Goal: Task Accomplishment & Management: Use online tool/utility

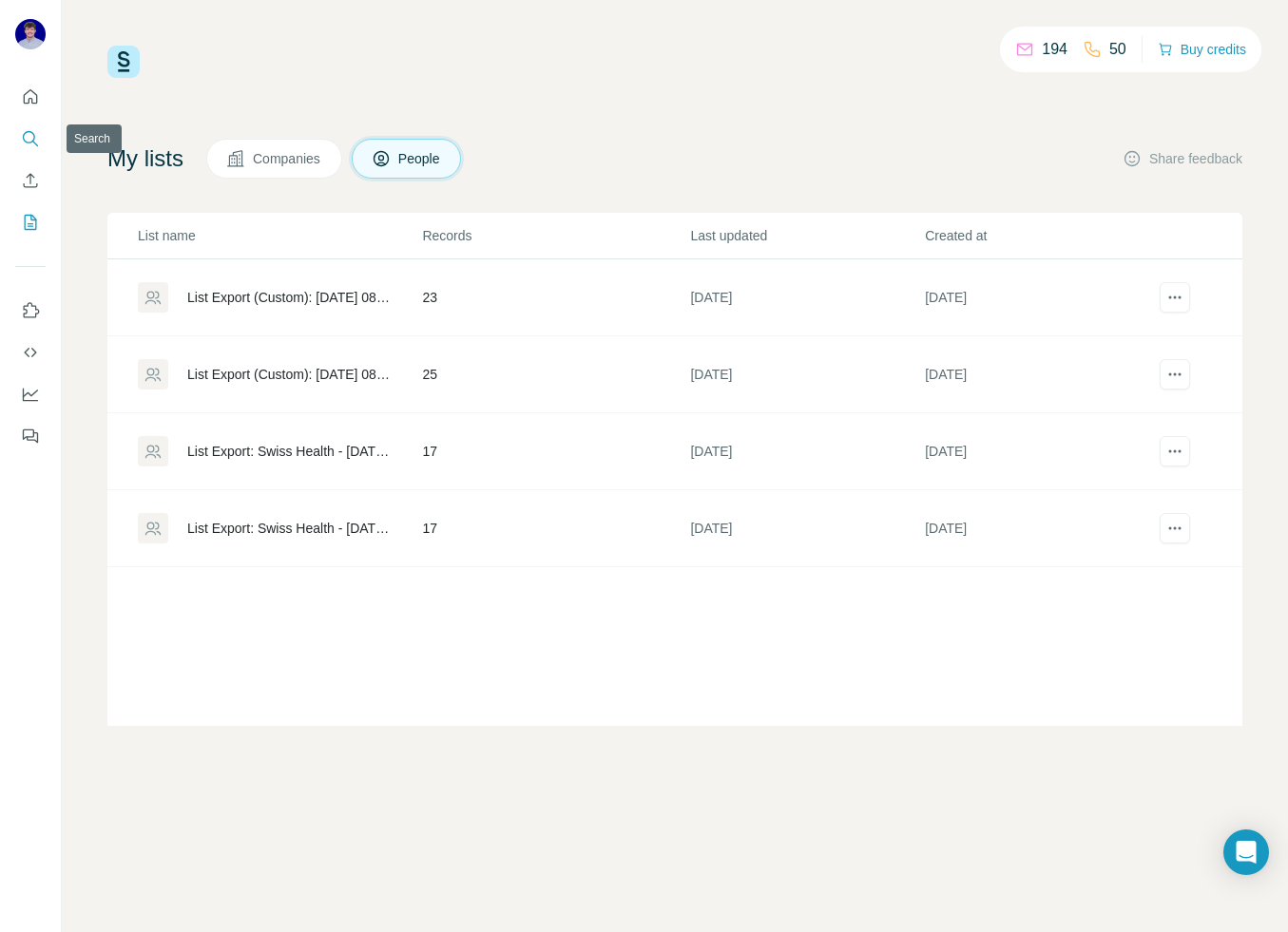
click at [32, 137] on icon "Search" at bounding box center [29, 138] width 19 height 19
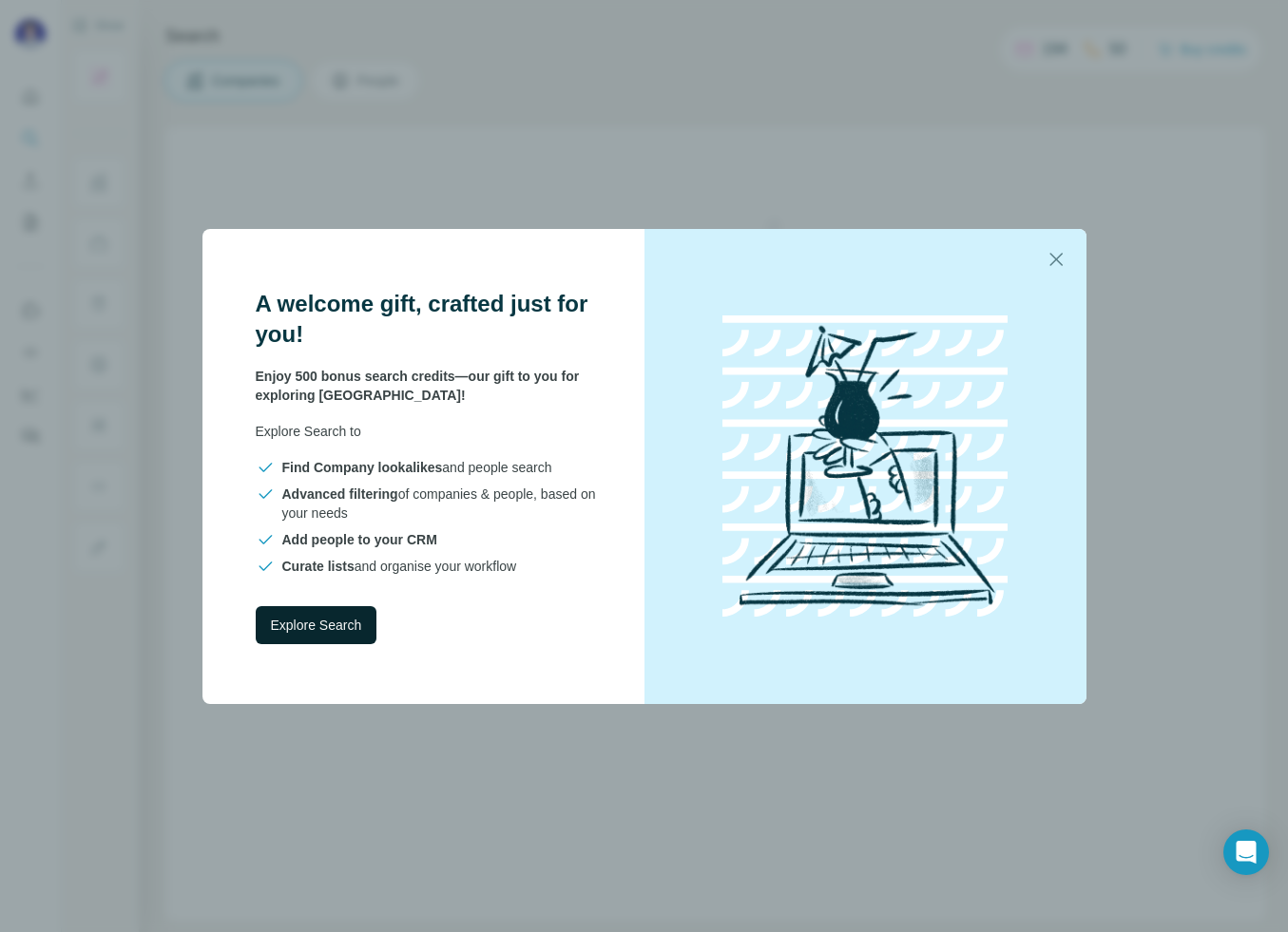
click at [351, 628] on span "Explore Search" at bounding box center [316, 625] width 91 height 19
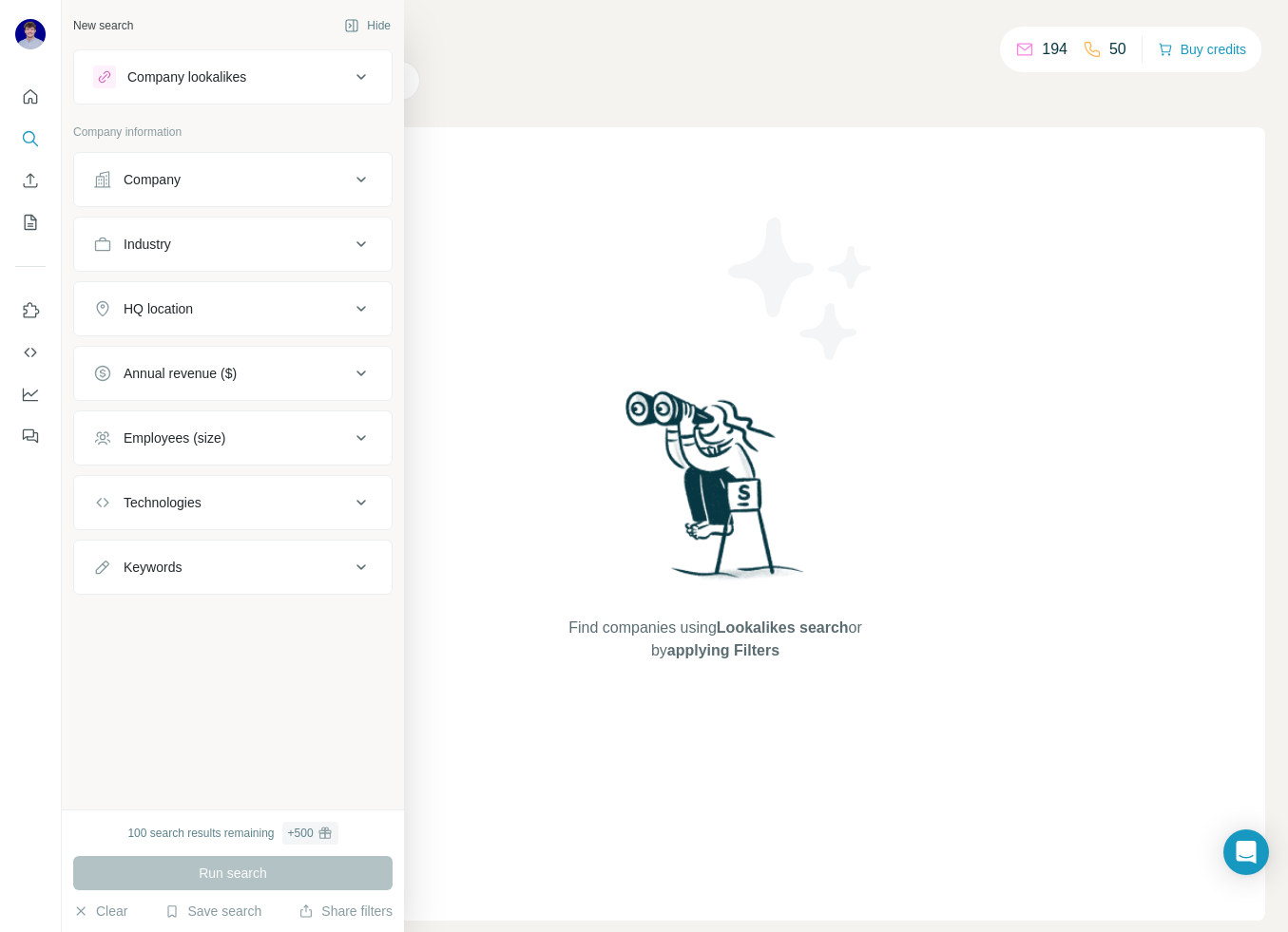
click at [318, 82] on div "Company lookalikes" at bounding box center [221, 77] width 256 height 23
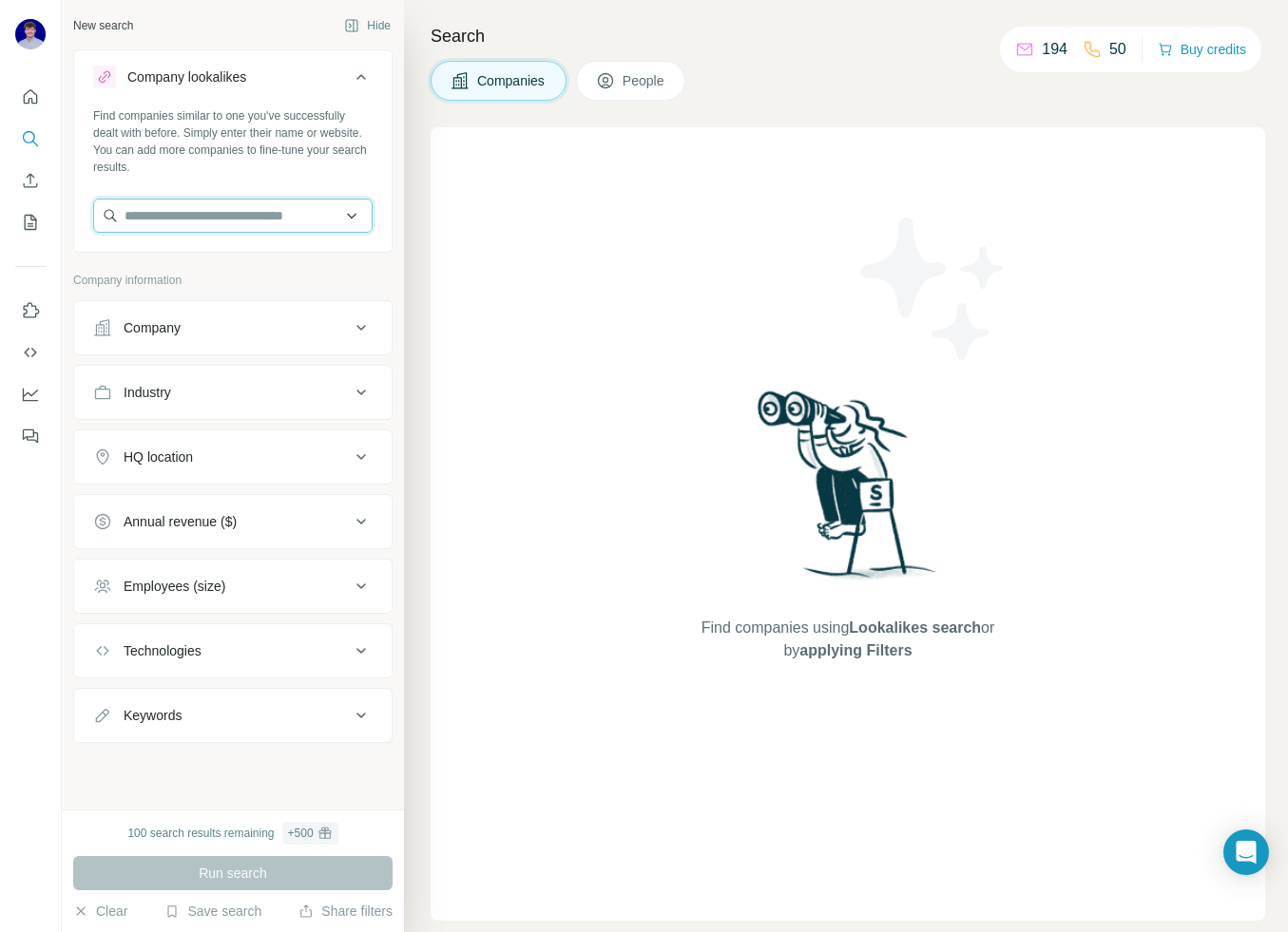
click at [258, 214] on input "text" at bounding box center [233, 215] width 279 height 34
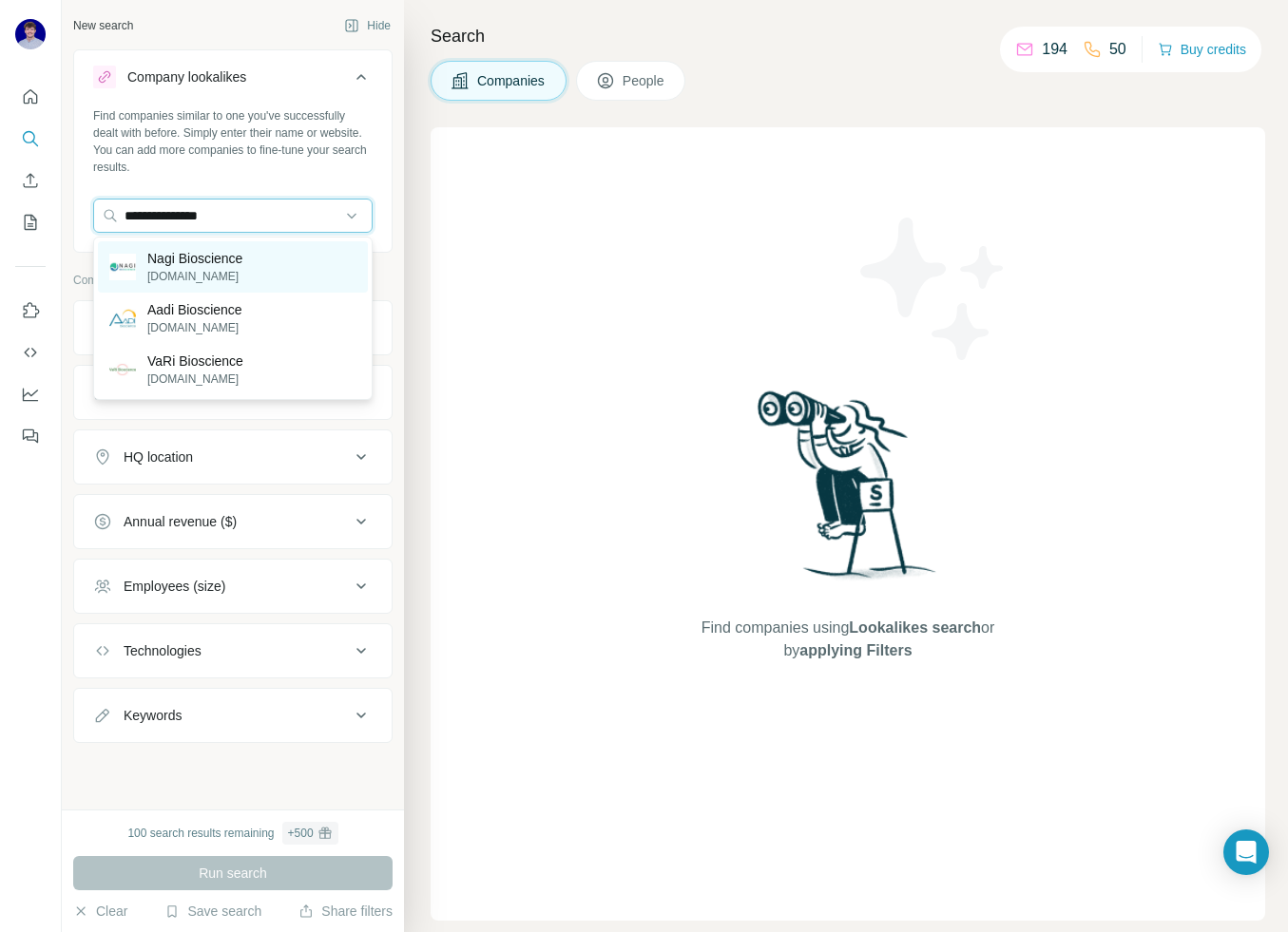
type input "**********"
click at [223, 266] on p "Nagi Bioscience" at bounding box center [195, 257] width 95 height 19
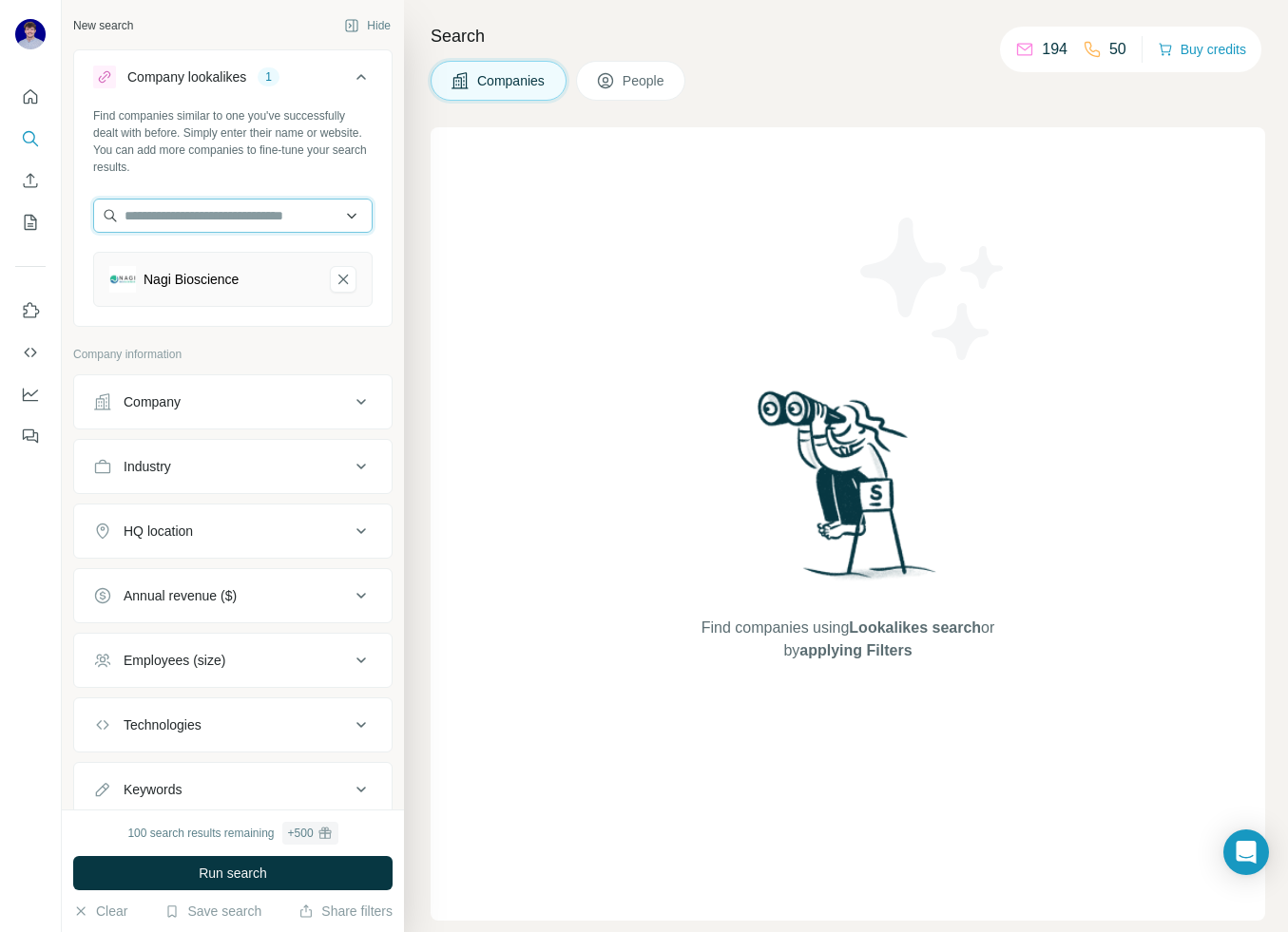
click at [234, 219] on input "text" at bounding box center [233, 215] width 279 height 34
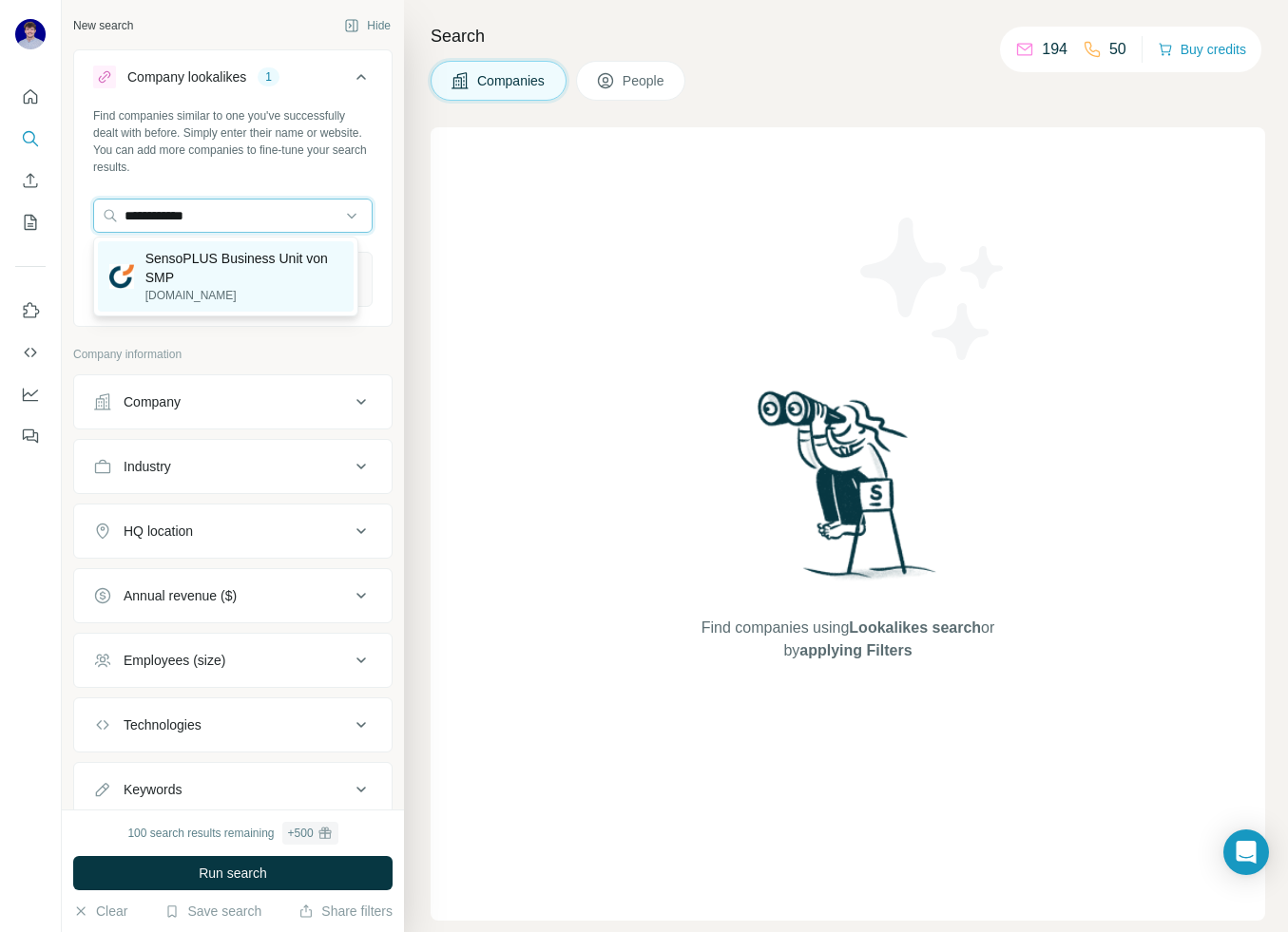
type input "**********"
click at [227, 282] on p "SensoPLUS Business Unit von SMP" at bounding box center [244, 267] width 196 height 38
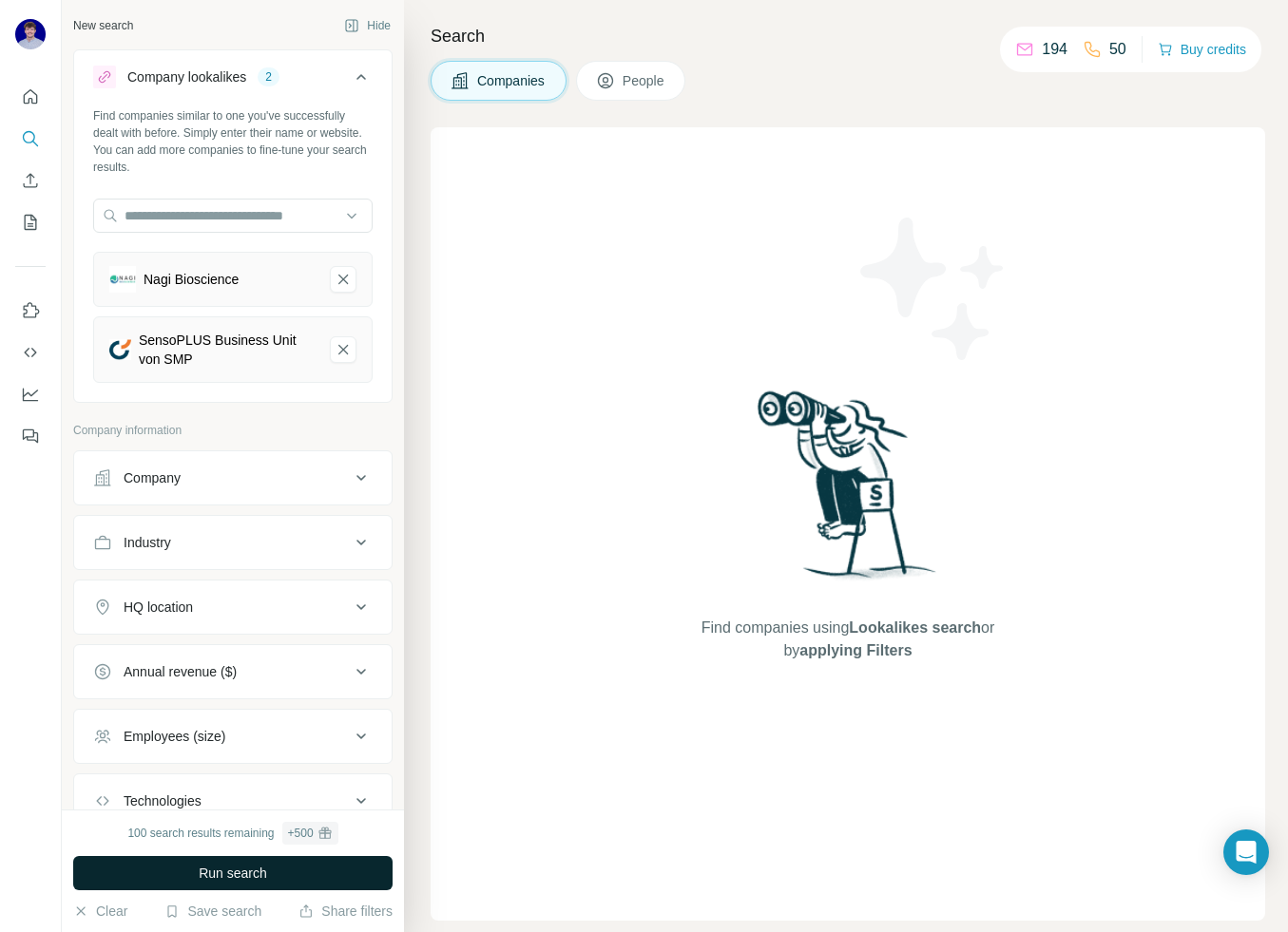
click at [287, 876] on button "Run search" at bounding box center [232, 873] width 319 height 34
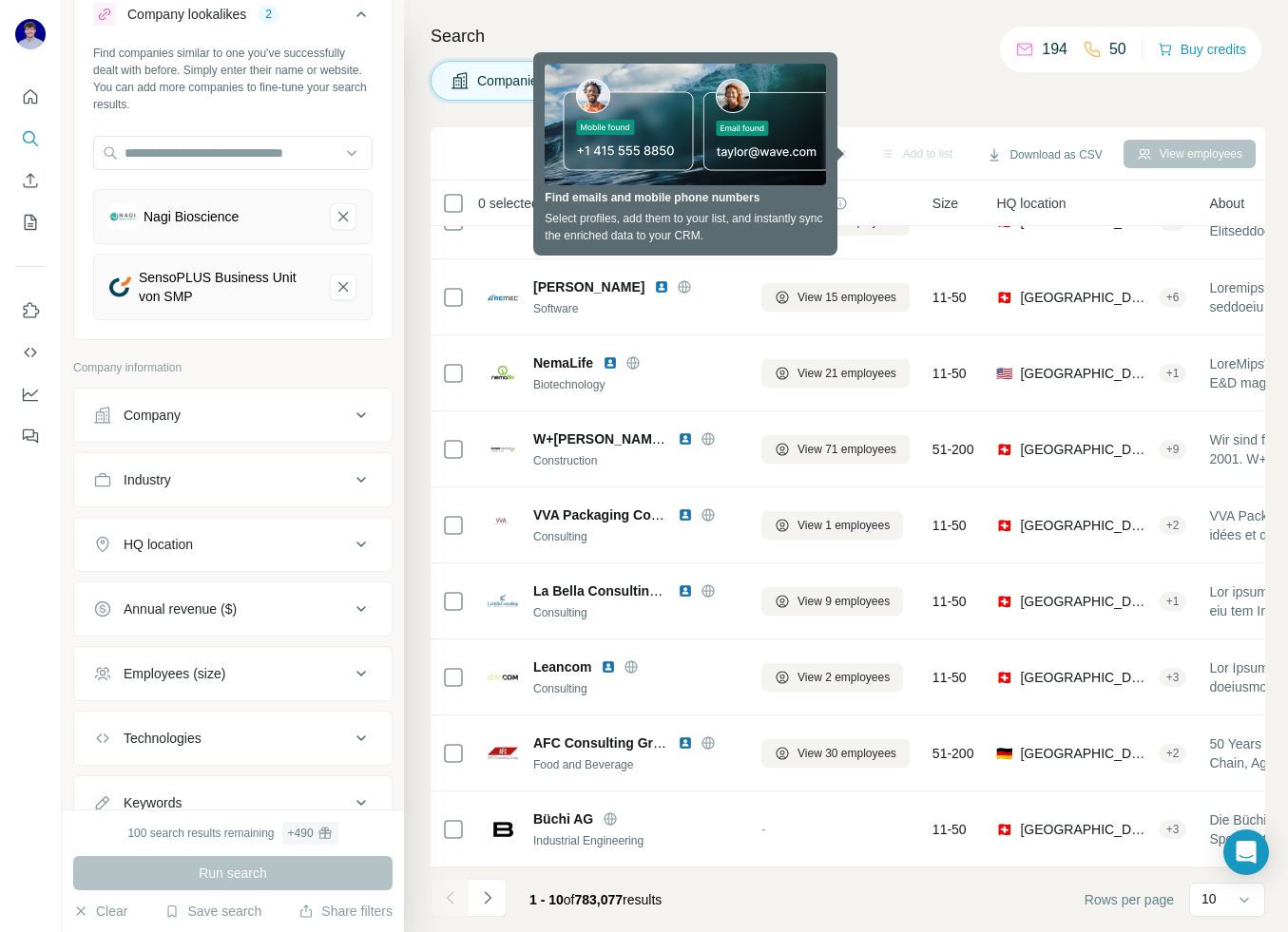
scroll to position [137, 0]
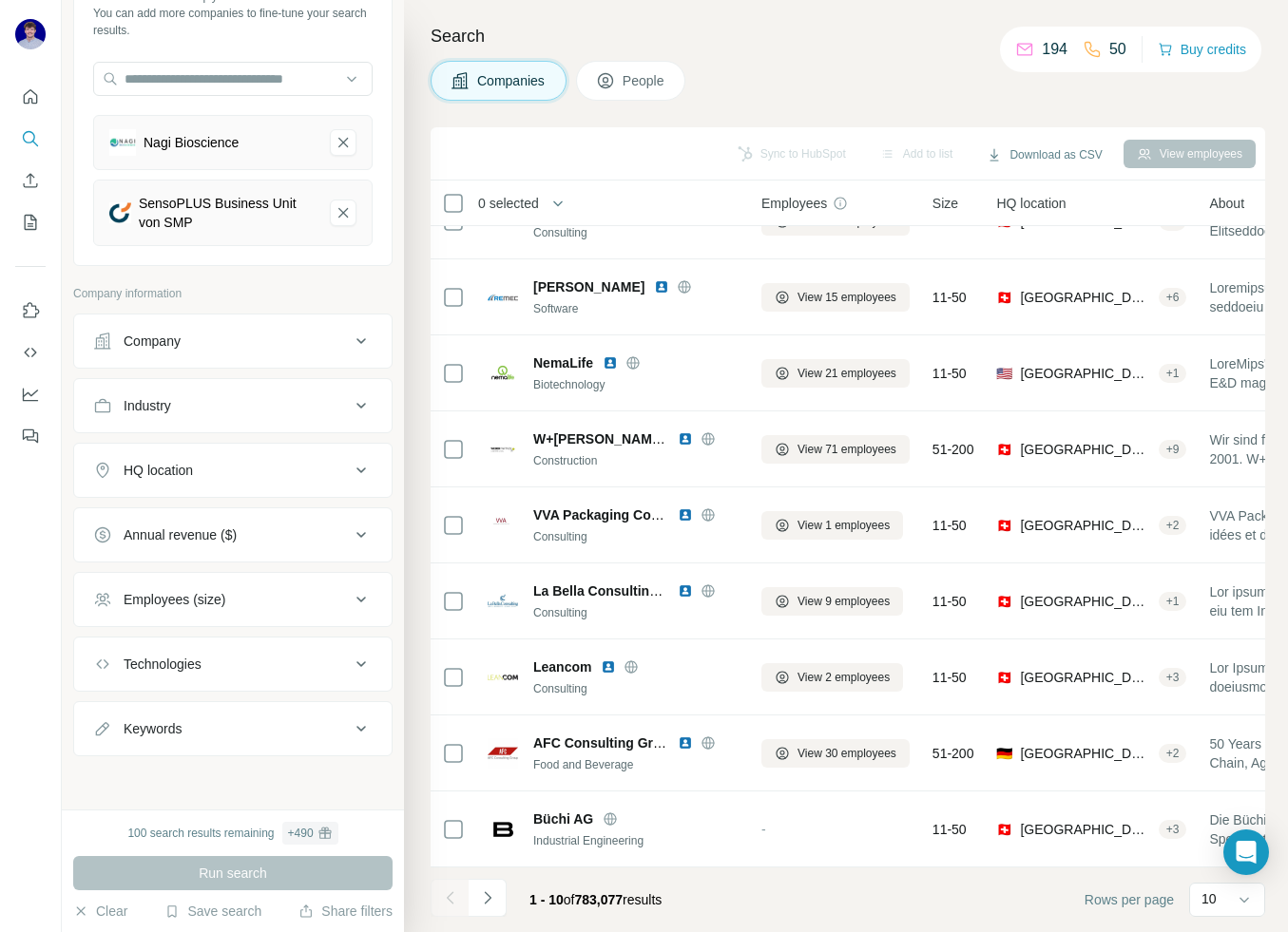
click at [241, 590] on div "Employees (size)" at bounding box center [221, 599] width 256 height 19
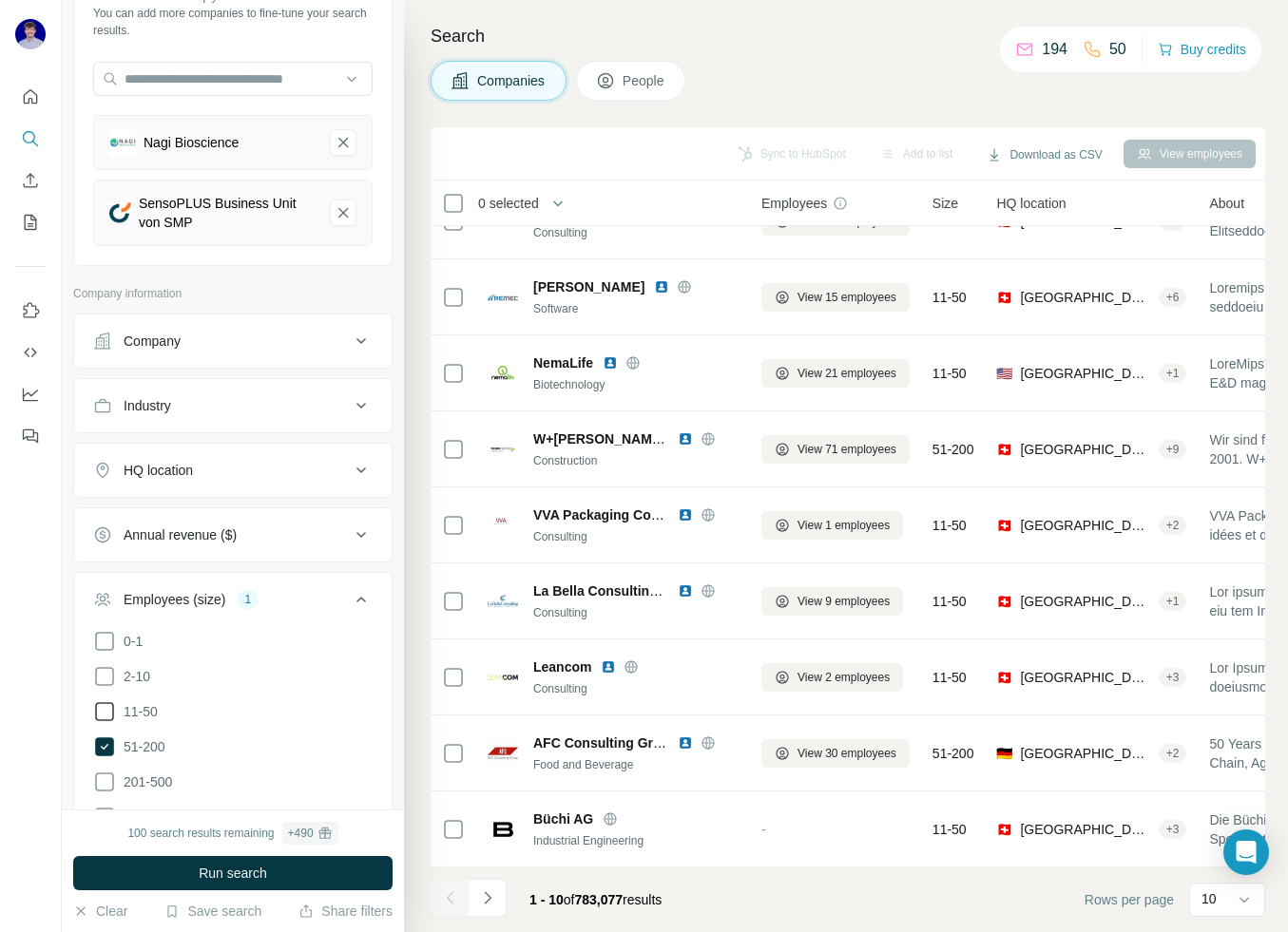
click at [151, 707] on span "11-50" at bounding box center [137, 711] width 42 height 19
click at [289, 481] on button "HQ location" at bounding box center [232, 470] width 317 height 45
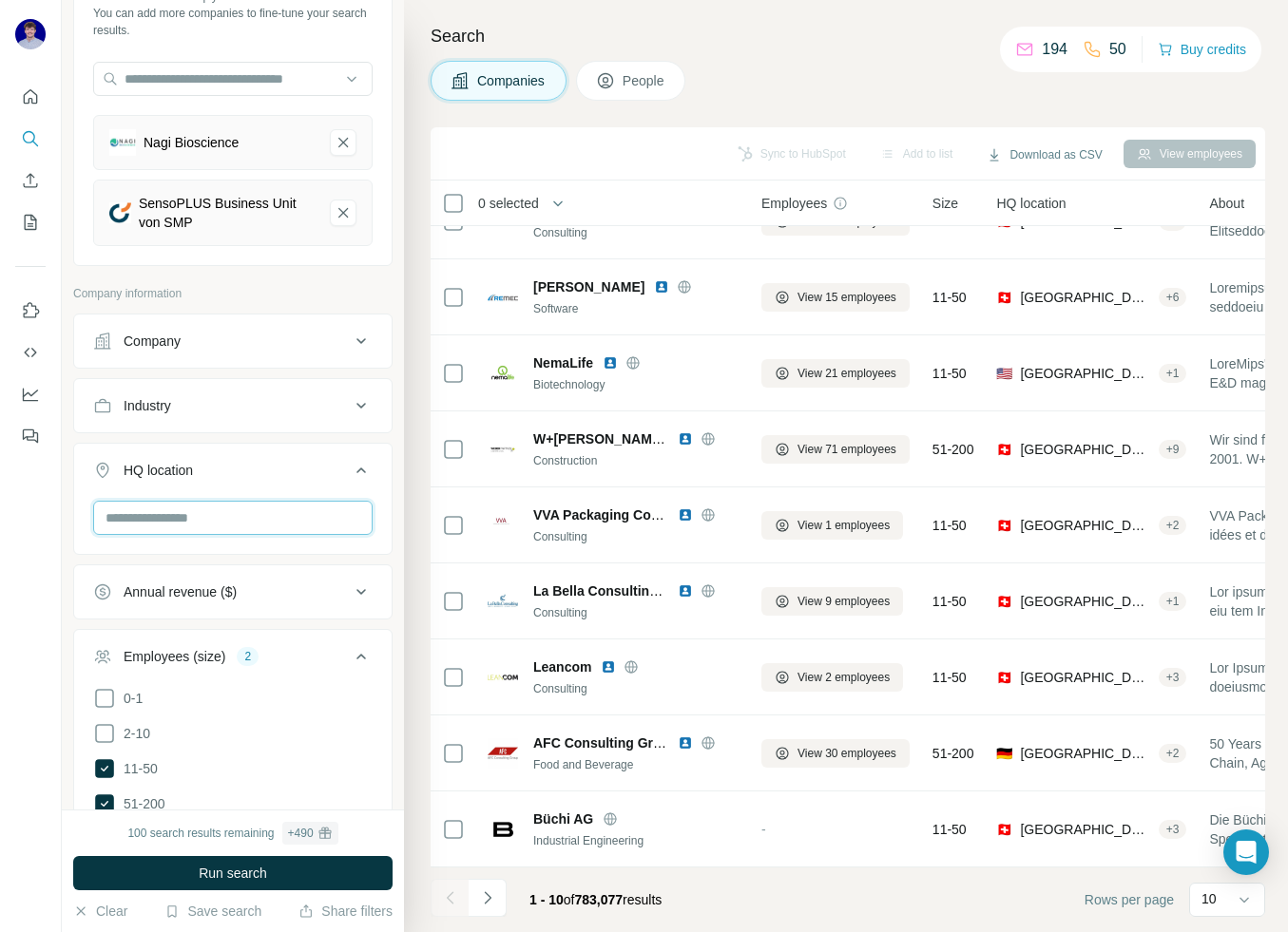
click at [250, 514] on input "text" at bounding box center [233, 518] width 279 height 34
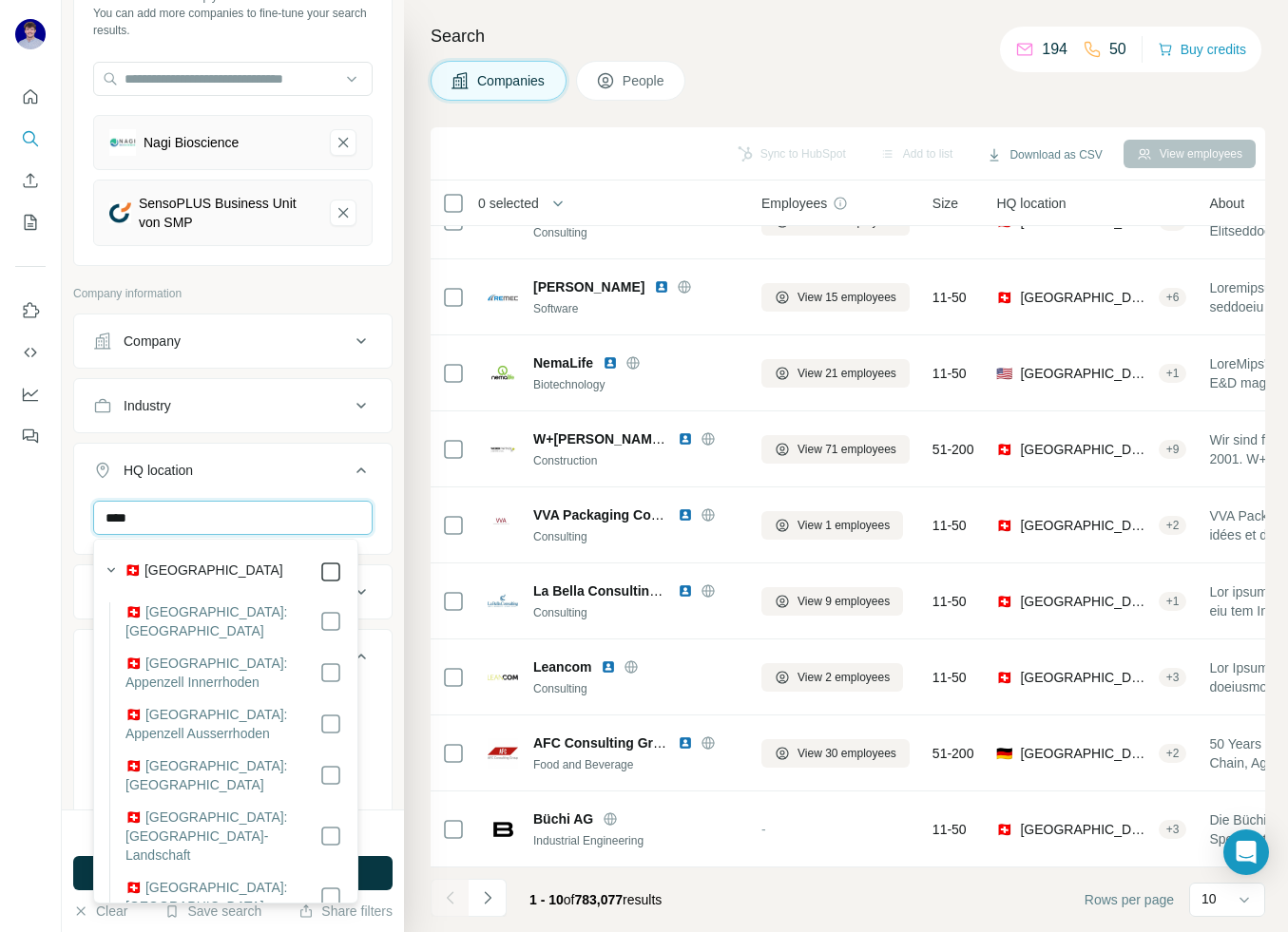
type input "****"
click at [376, 439] on ul "Company Industry HQ location 1 **** [GEOGRAPHIC_DATA] Clear all Annual revenue …" at bounding box center [232, 828] width 319 height 1029
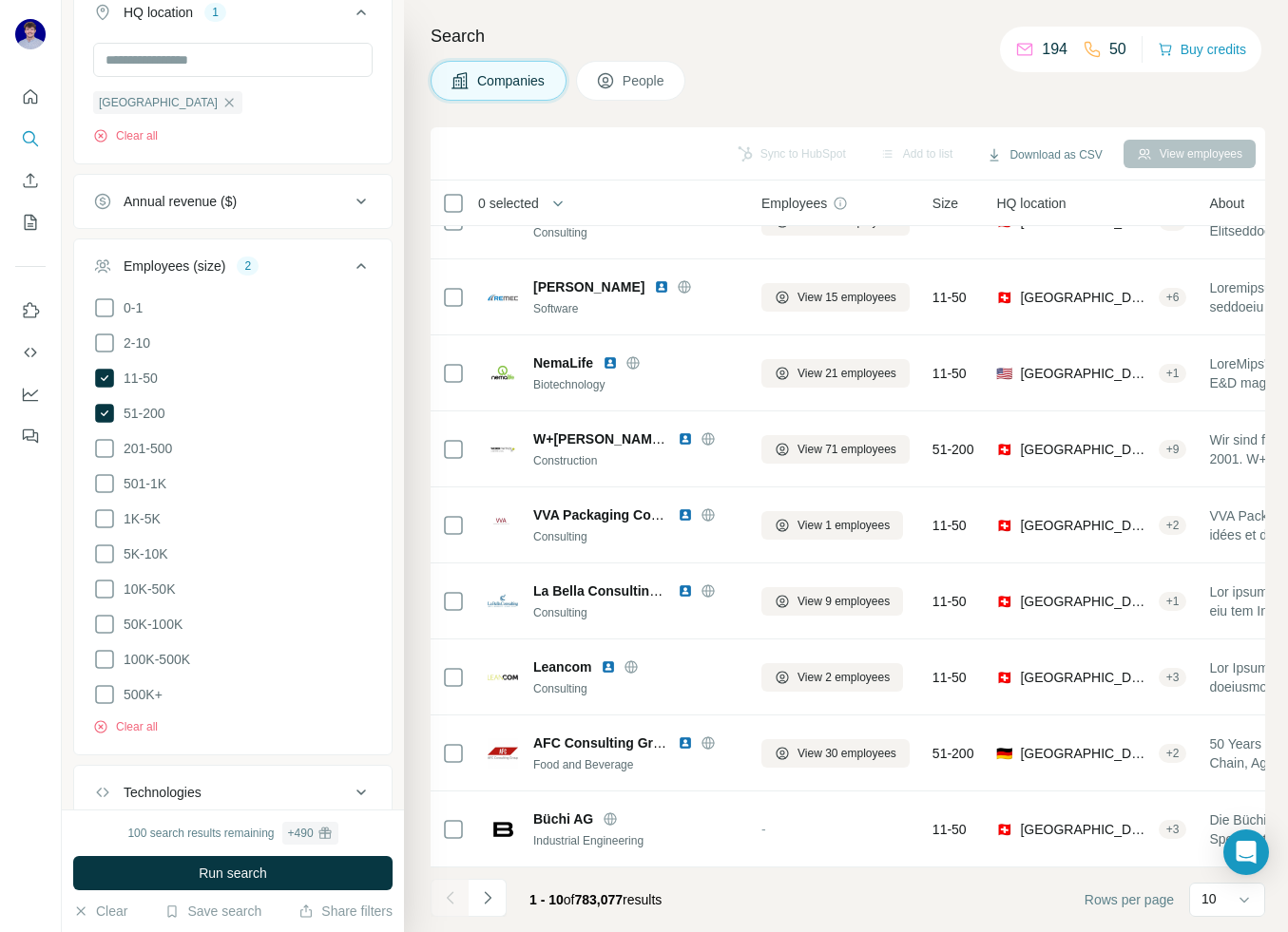
scroll to position [717, 0]
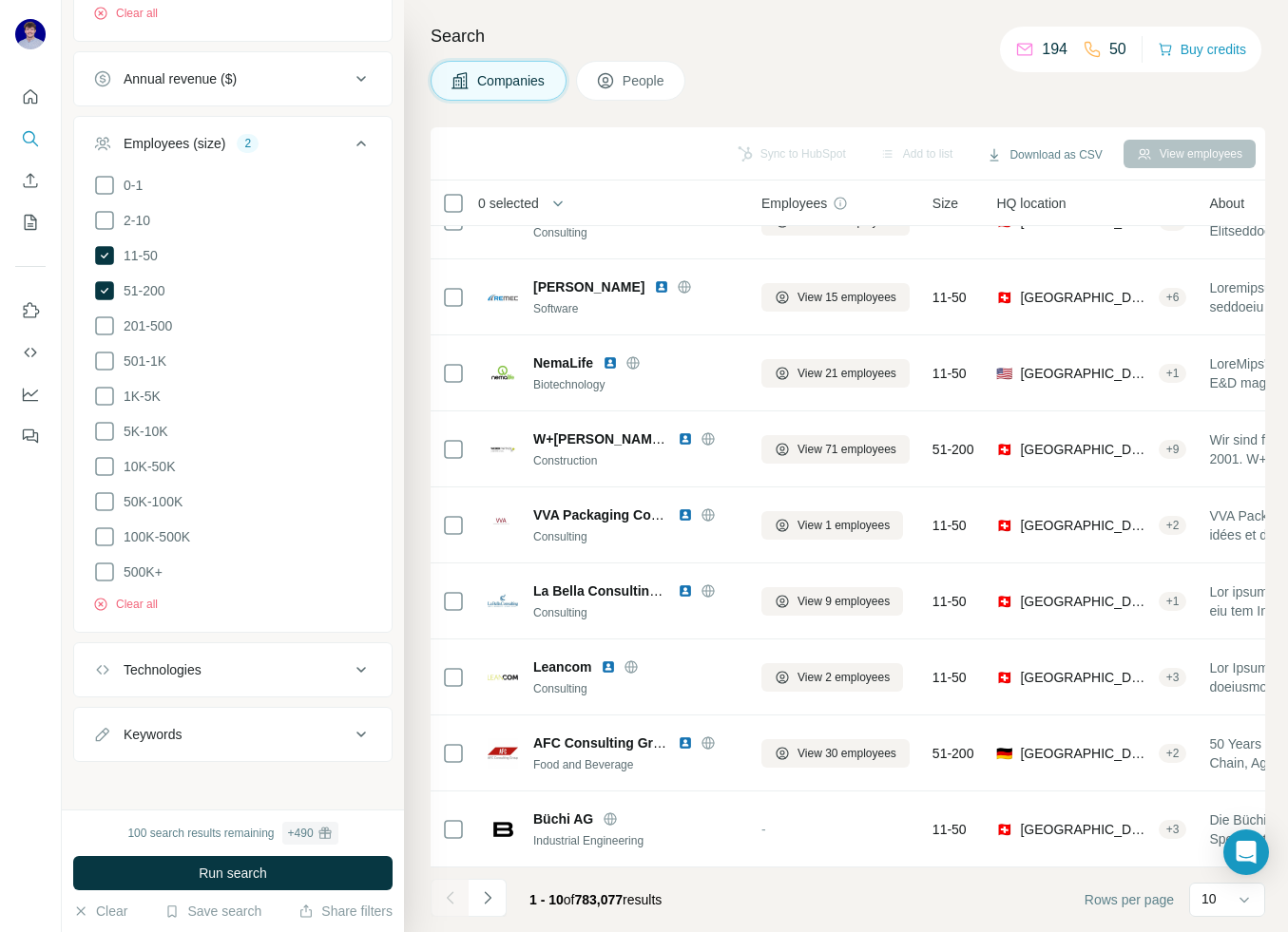
click at [280, 664] on div "Technologies" at bounding box center [221, 669] width 256 height 19
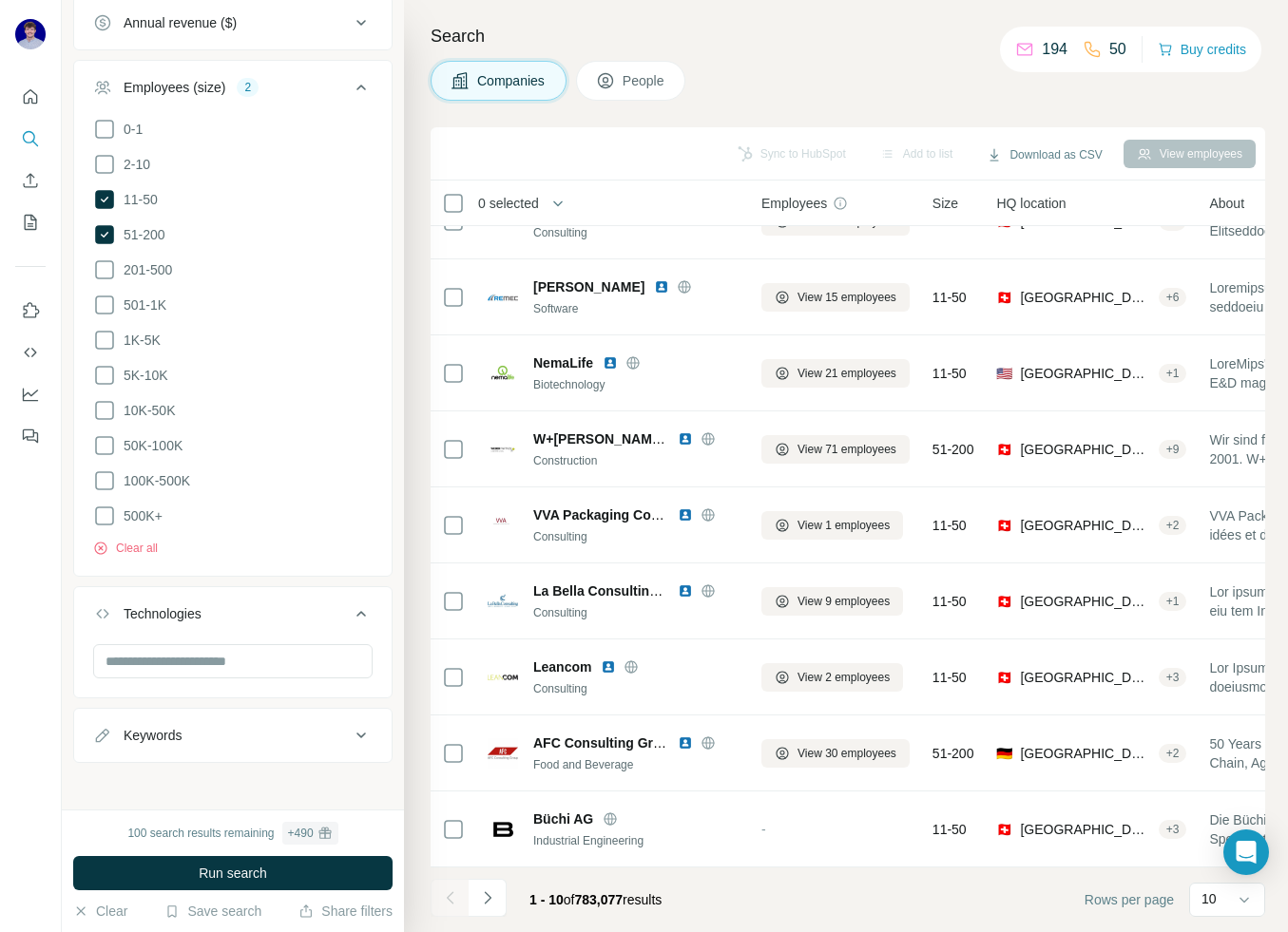
scroll to position [774, 0]
click at [258, 876] on span "Run search" at bounding box center [233, 872] width 69 height 19
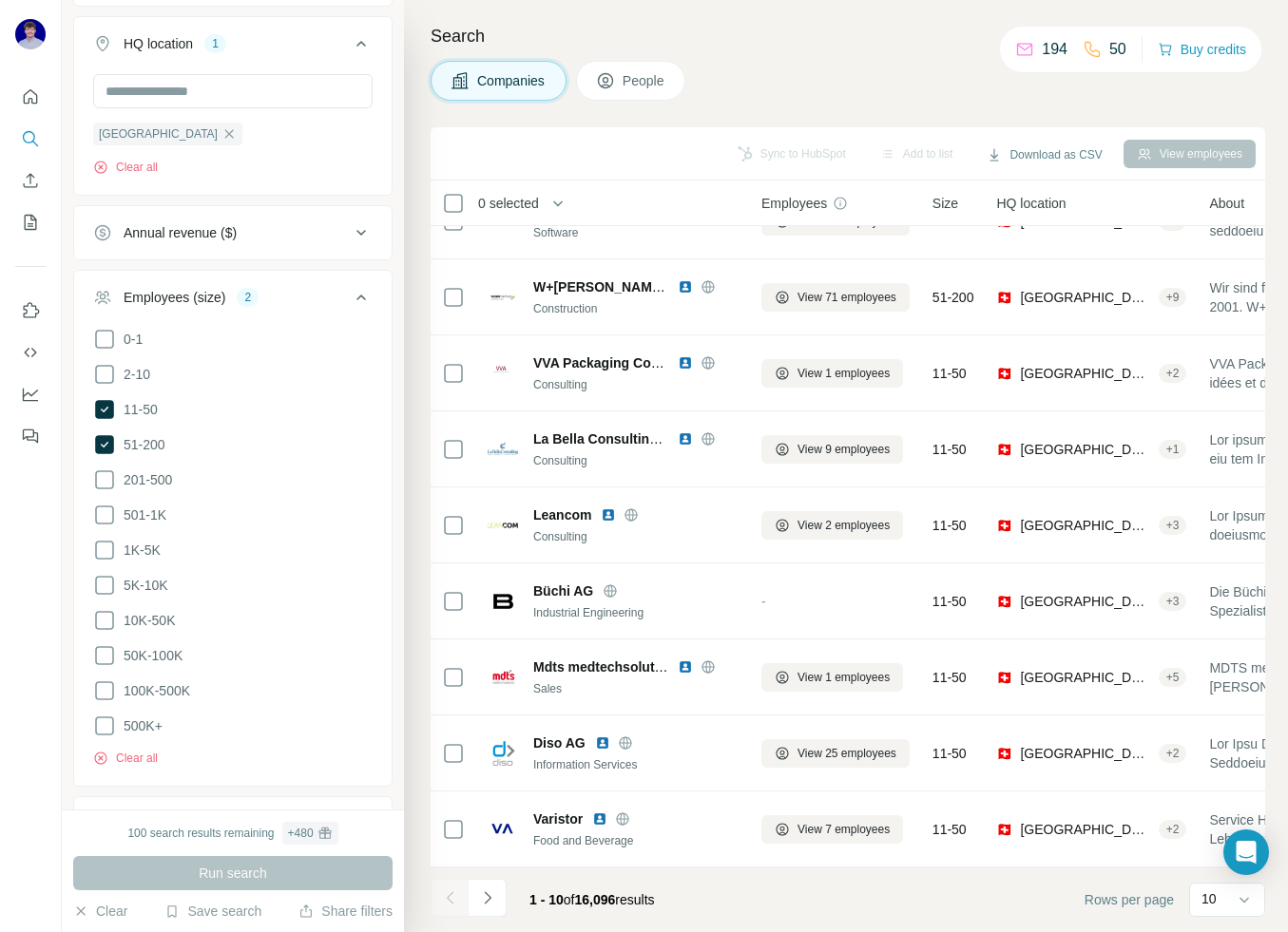
scroll to position [233, 0]
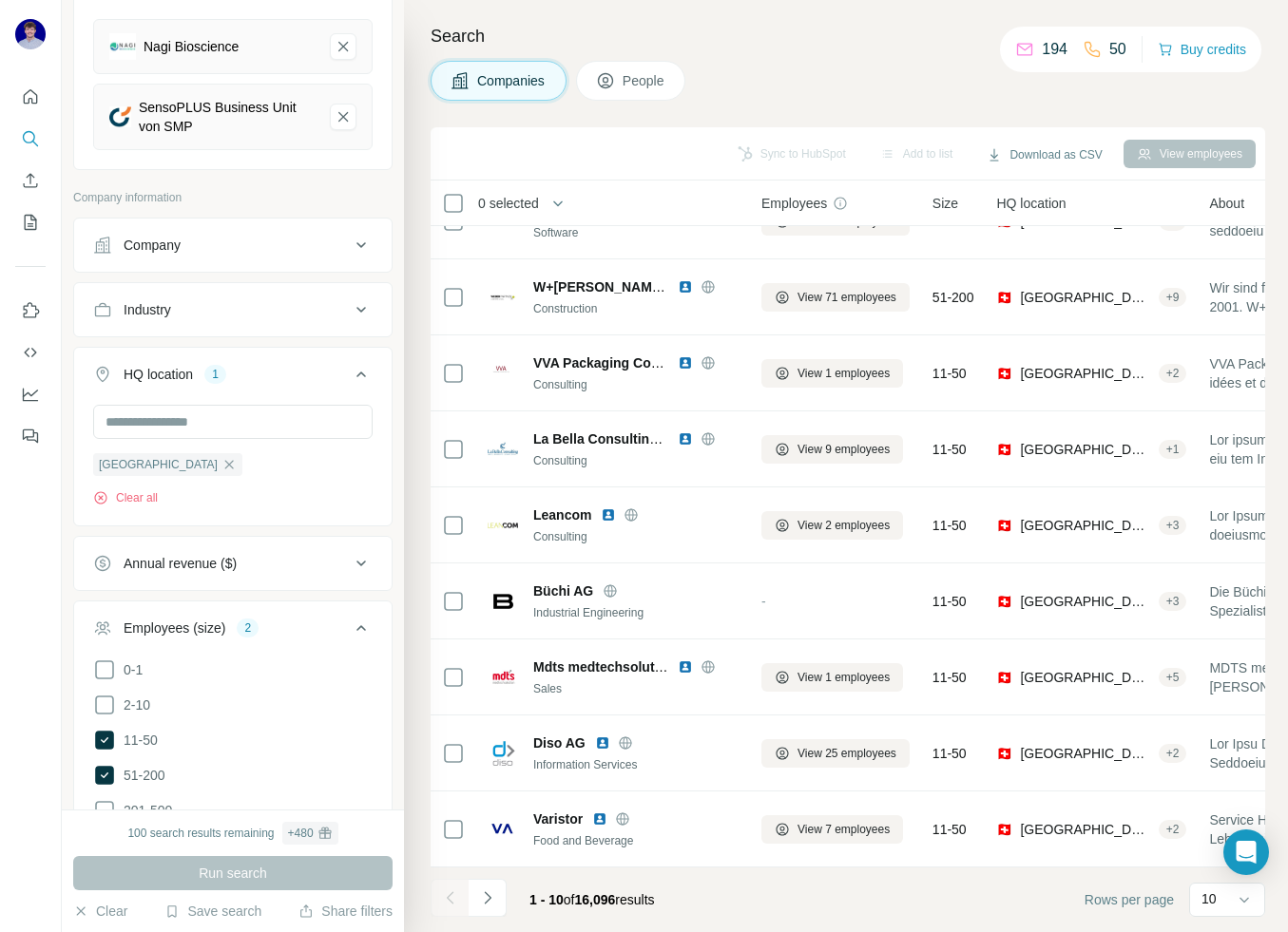
click at [283, 327] on button "Industry" at bounding box center [232, 309] width 317 height 45
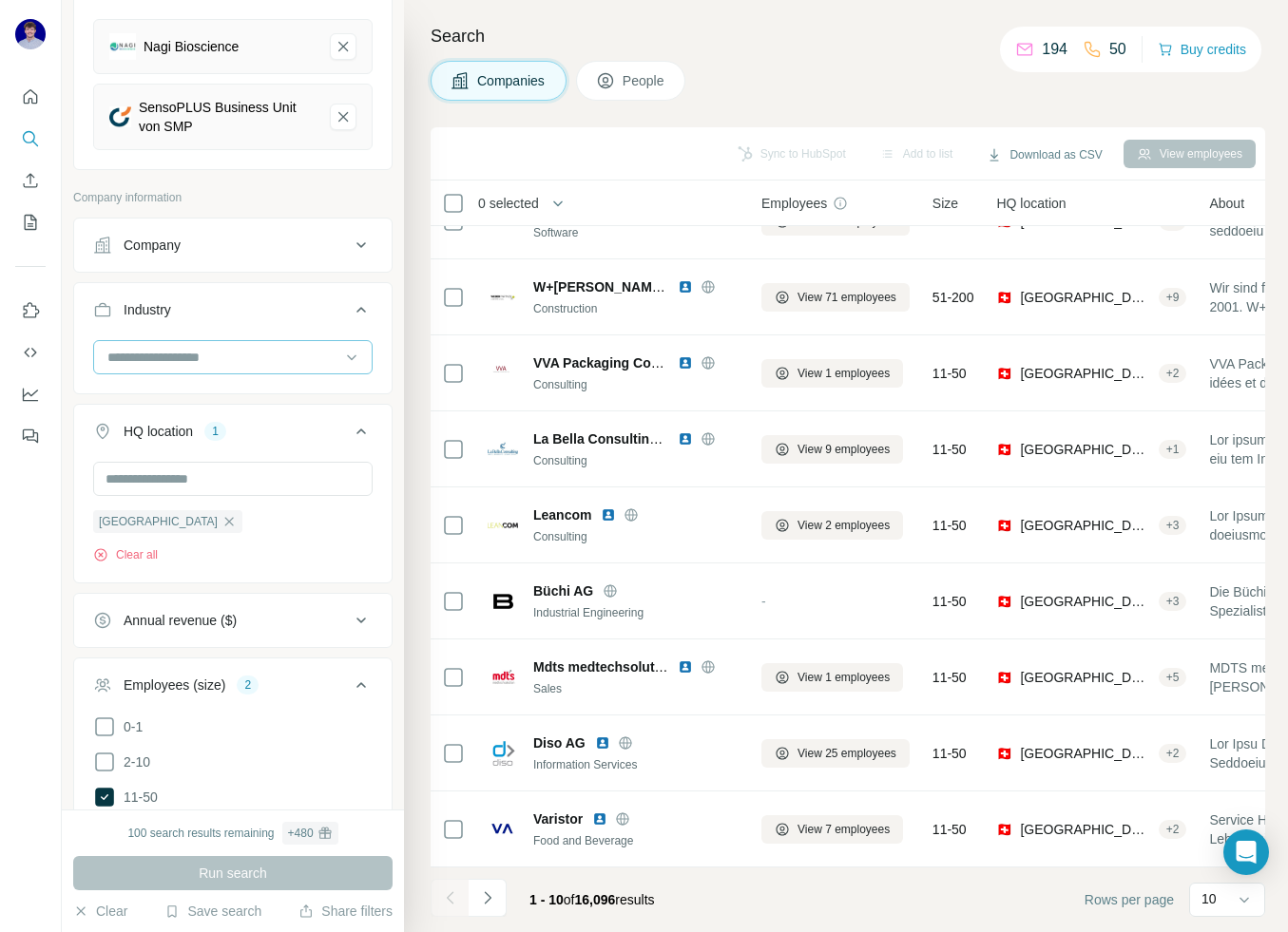
click at [256, 351] on input at bounding box center [222, 356] width 235 height 21
click at [218, 353] on input at bounding box center [222, 356] width 235 height 21
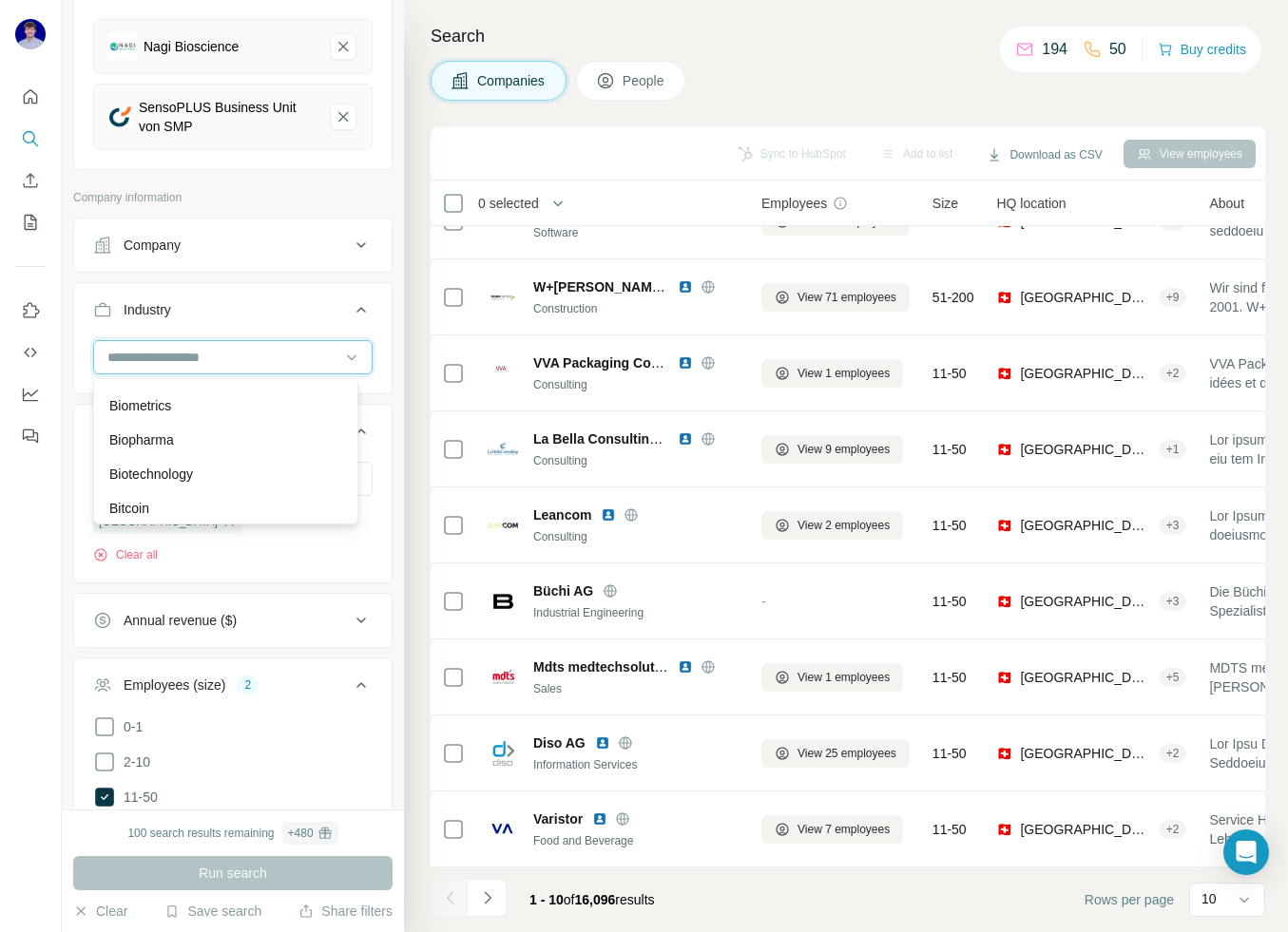
click at [172, 352] on input at bounding box center [222, 356] width 235 height 21
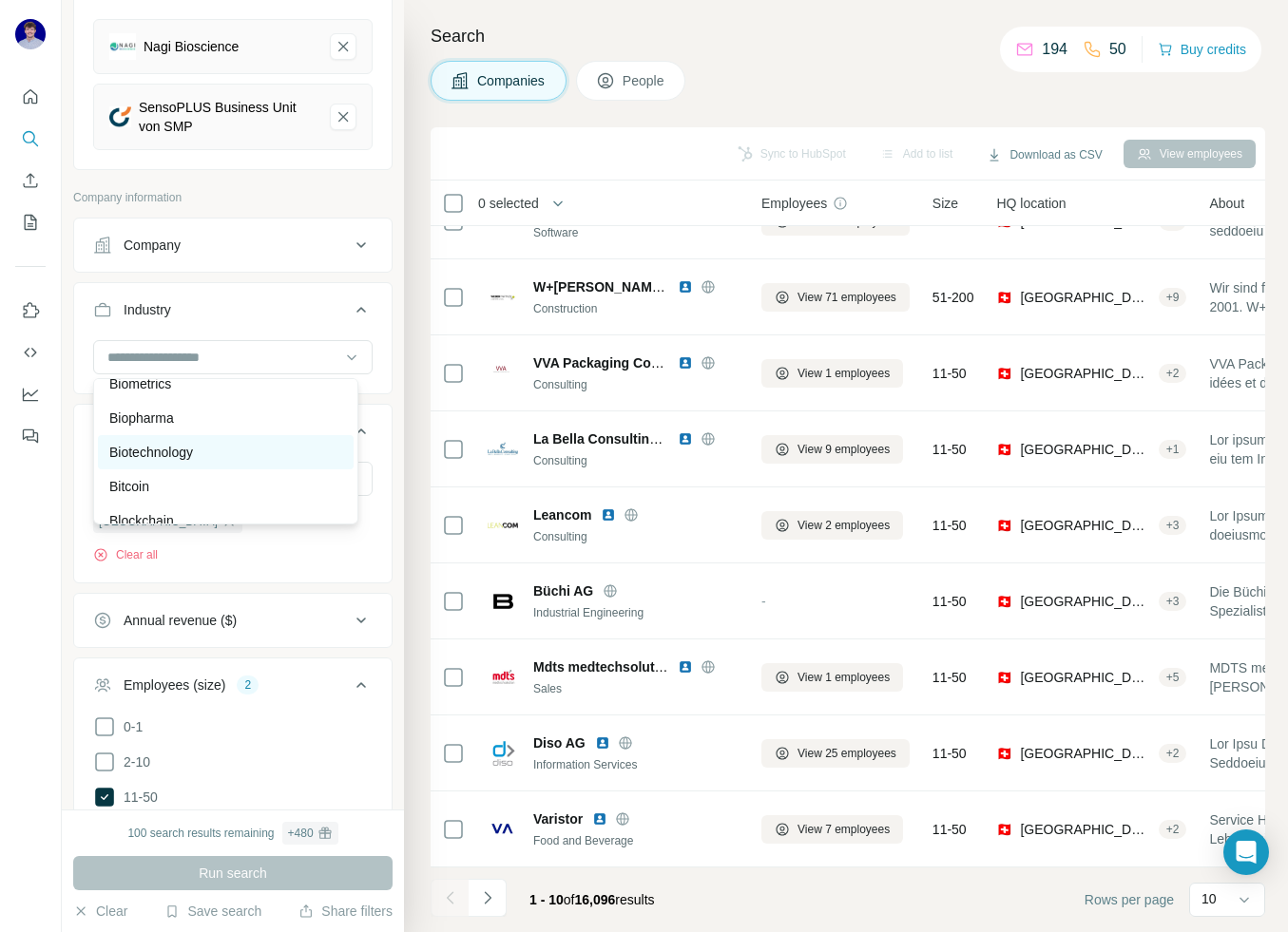
click at [193, 462] on p "Biotechnology" at bounding box center [150, 452] width 84 height 19
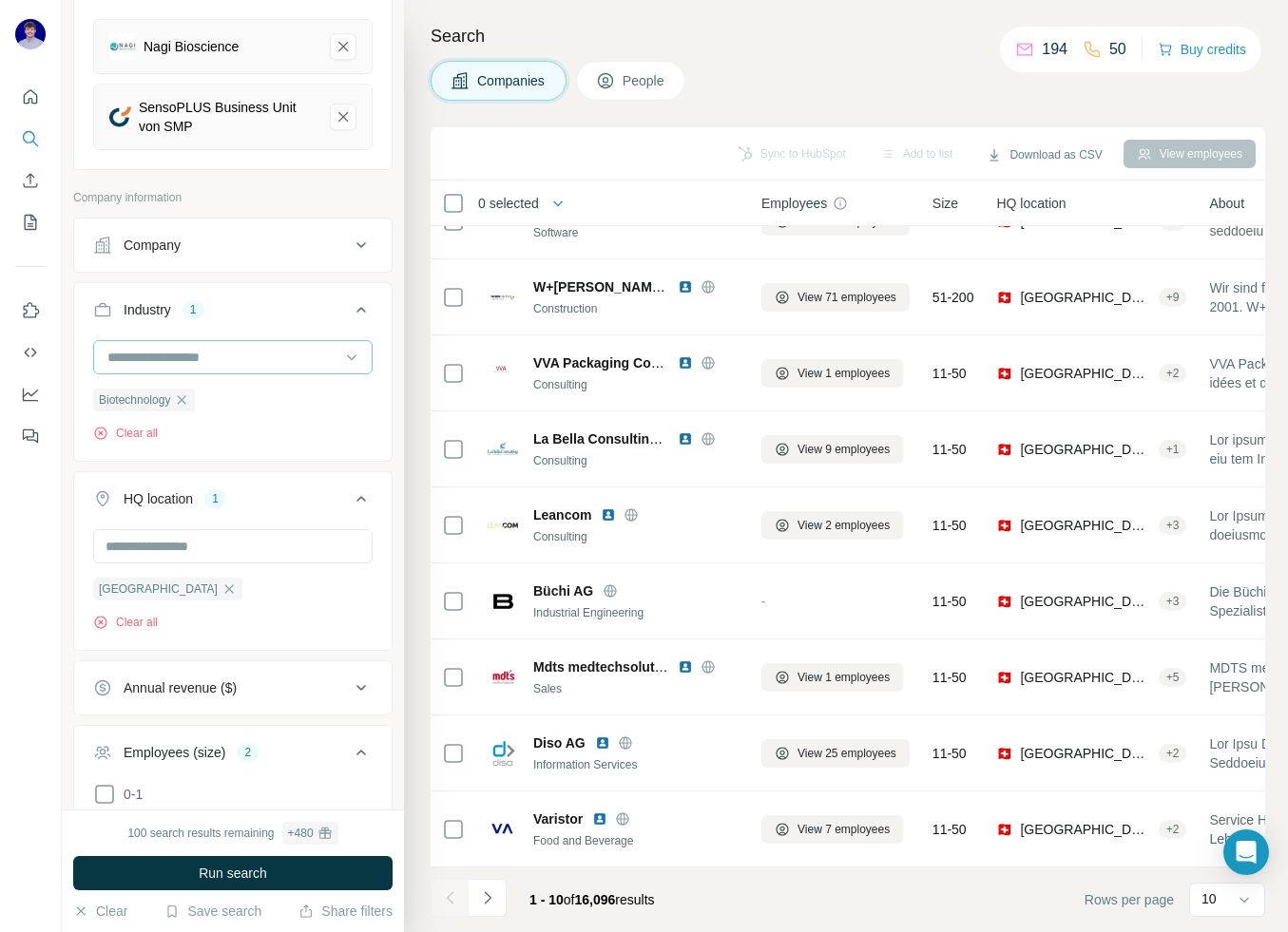
click at [252, 364] on input at bounding box center [222, 356] width 235 height 21
click at [246, 326] on div "Software" at bounding box center [226, 308] width 255 height 34
click at [276, 867] on button "Run search" at bounding box center [232, 873] width 319 height 34
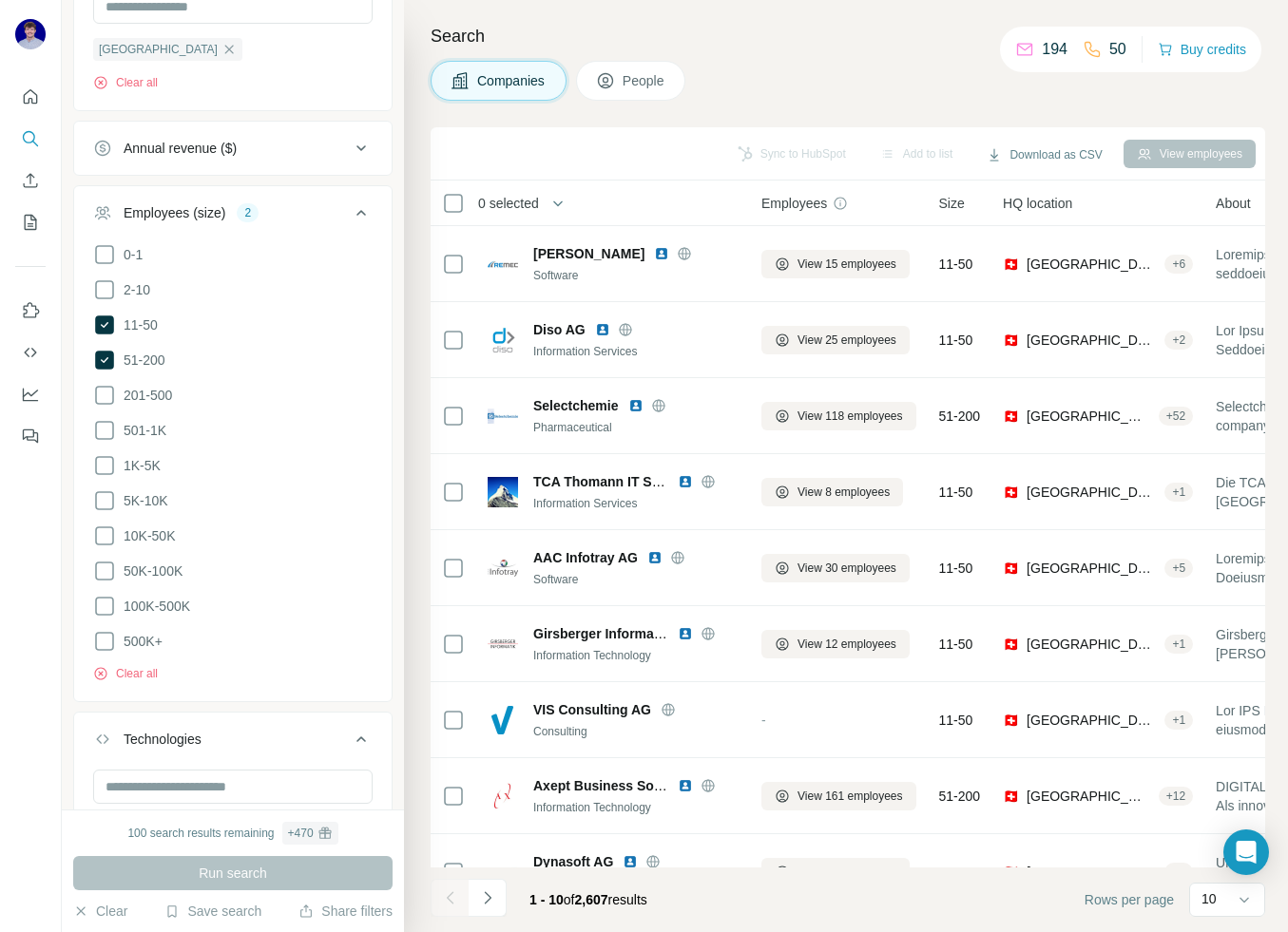
scroll to position [900, 0]
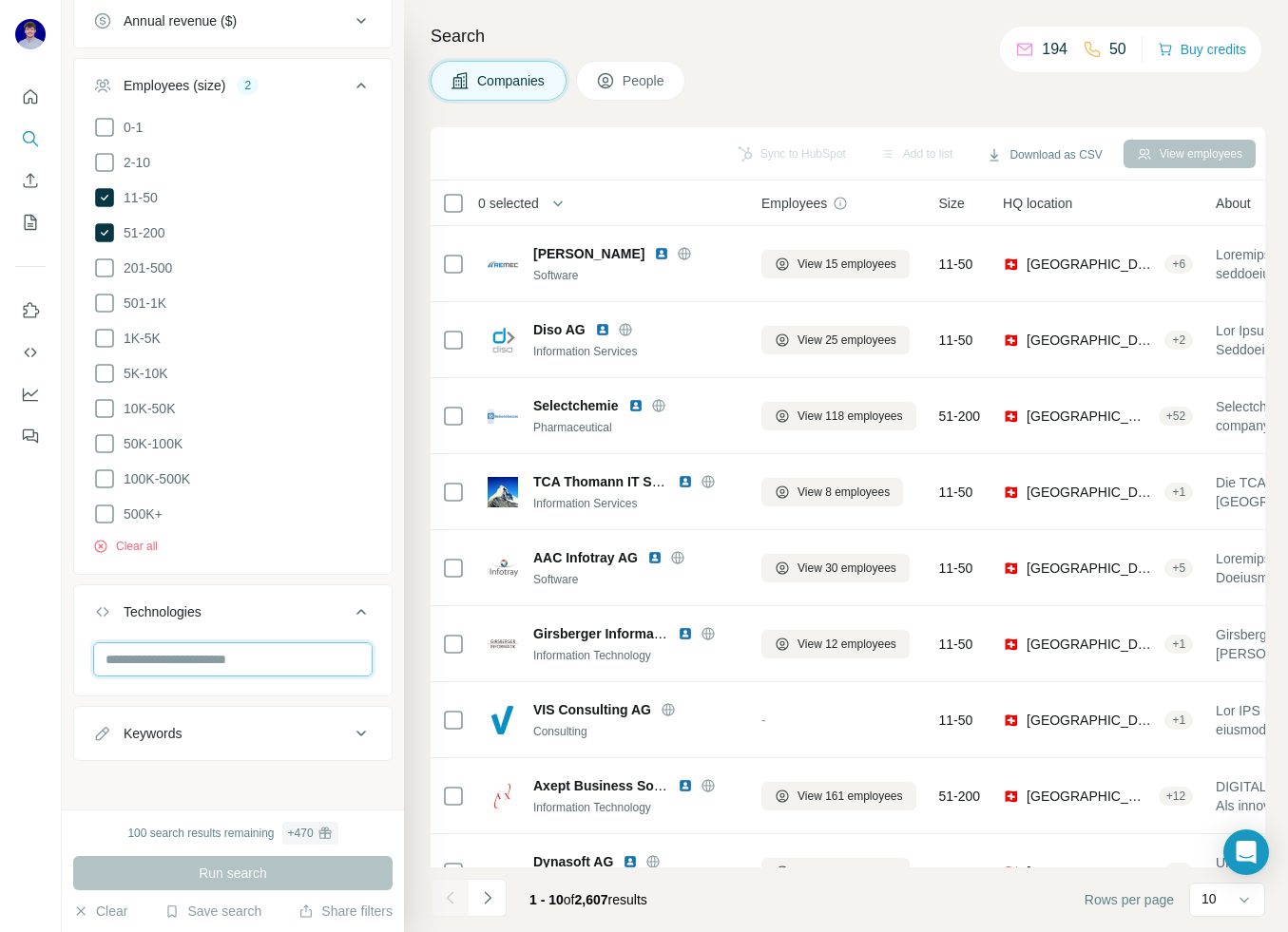
click at [234, 652] on input "text" at bounding box center [233, 659] width 279 height 34
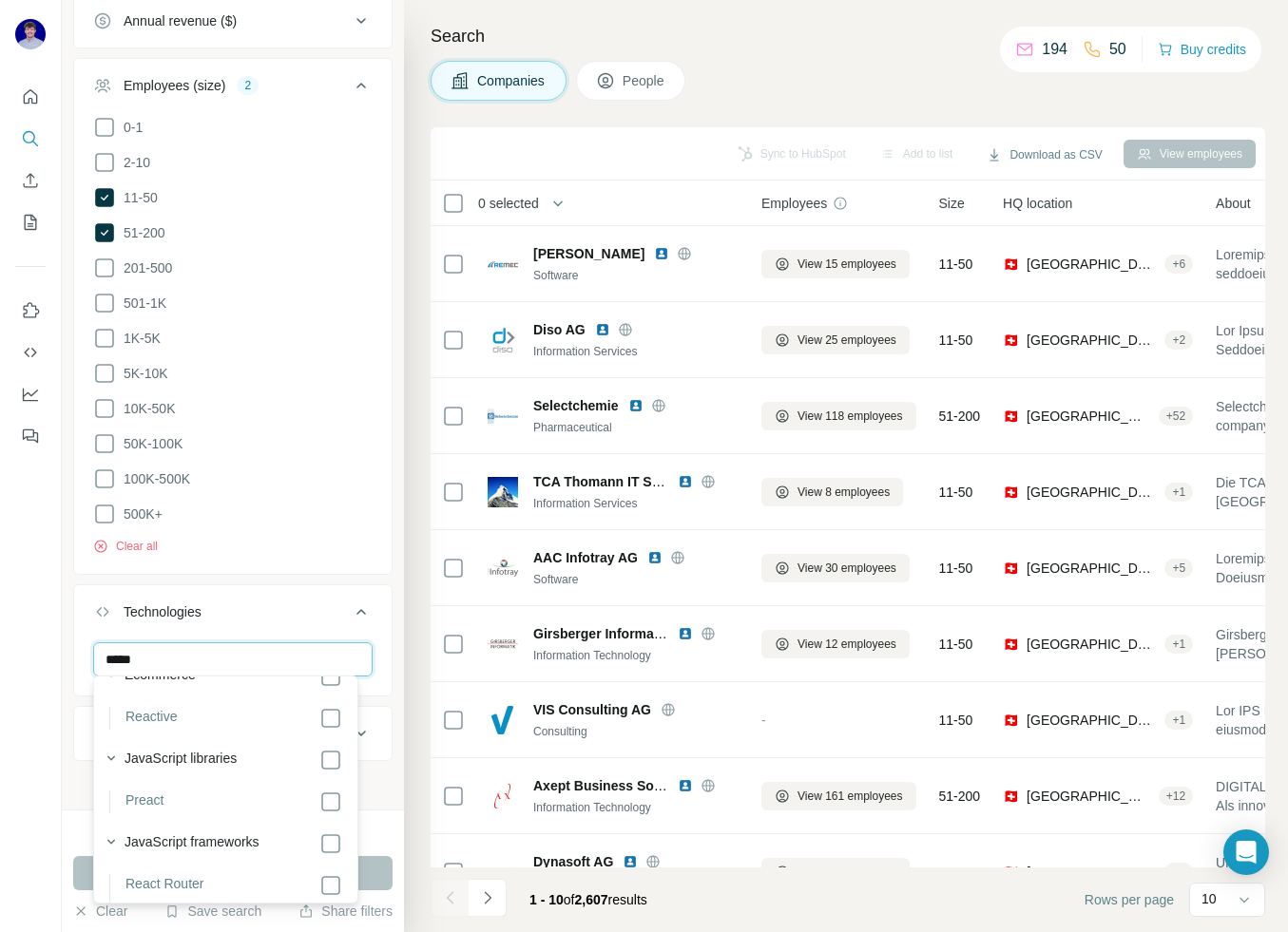
scroll to position [232, 0]
type input "*****"
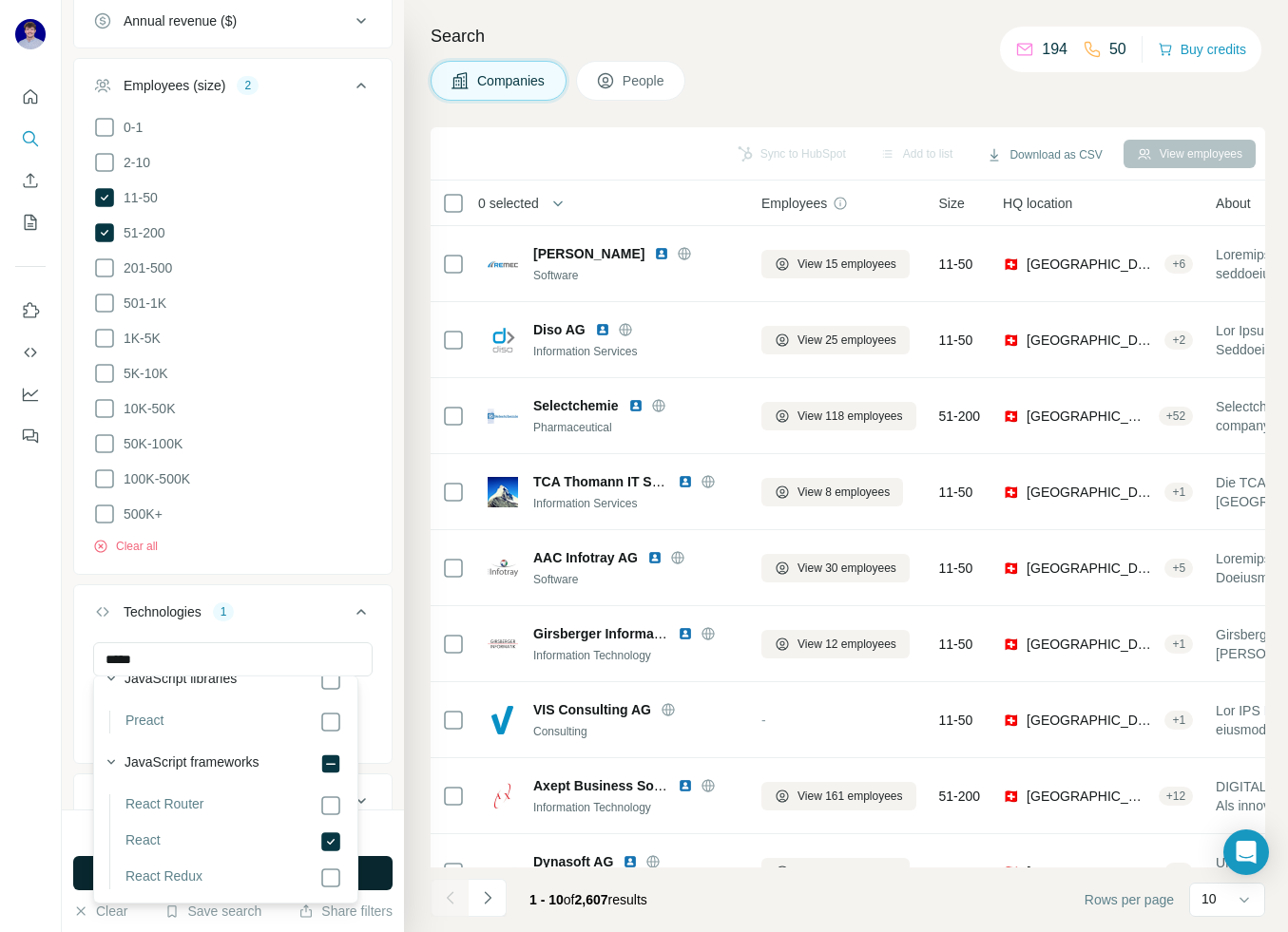
click at [390, 872] on button "Run search" at bounding box center [232, 873] width 319 height 34
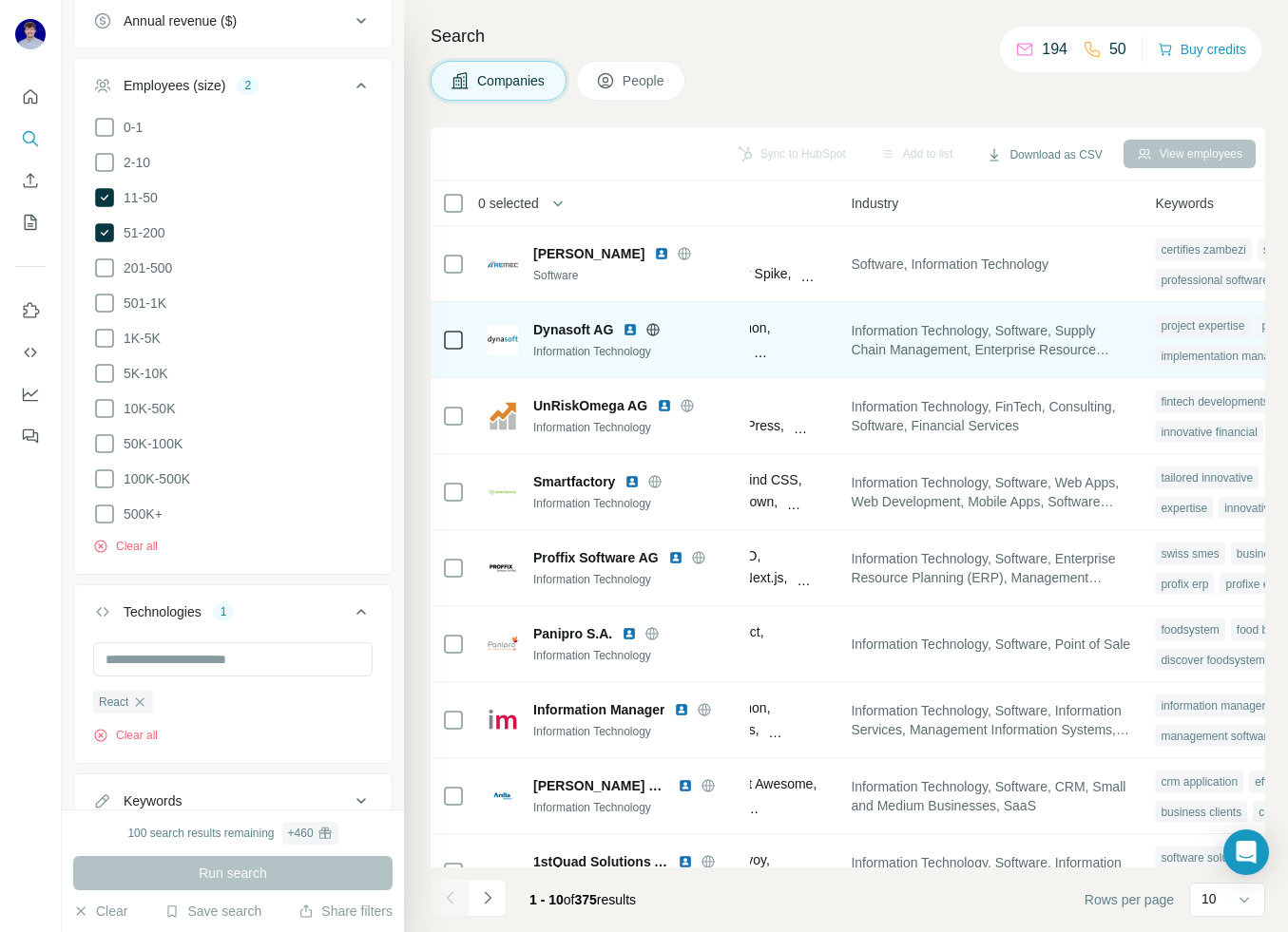
scroll to position [130, 1263]
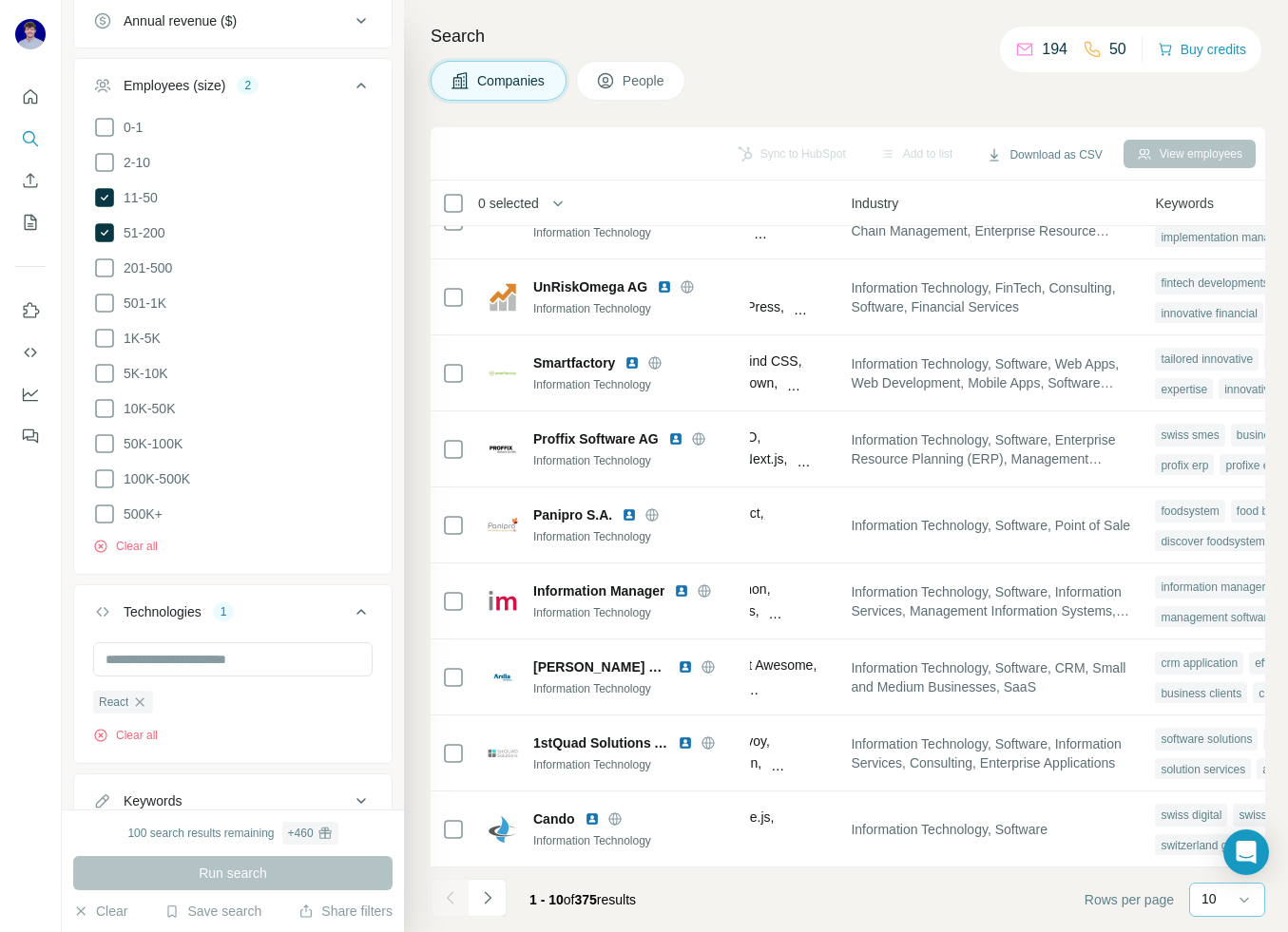
click at [1201, 890] on div "10" at bounding box center [1226, 900] width 76 height 34
click at [613, 82] on icon at bounding box center [605, 81] width 19 height 19
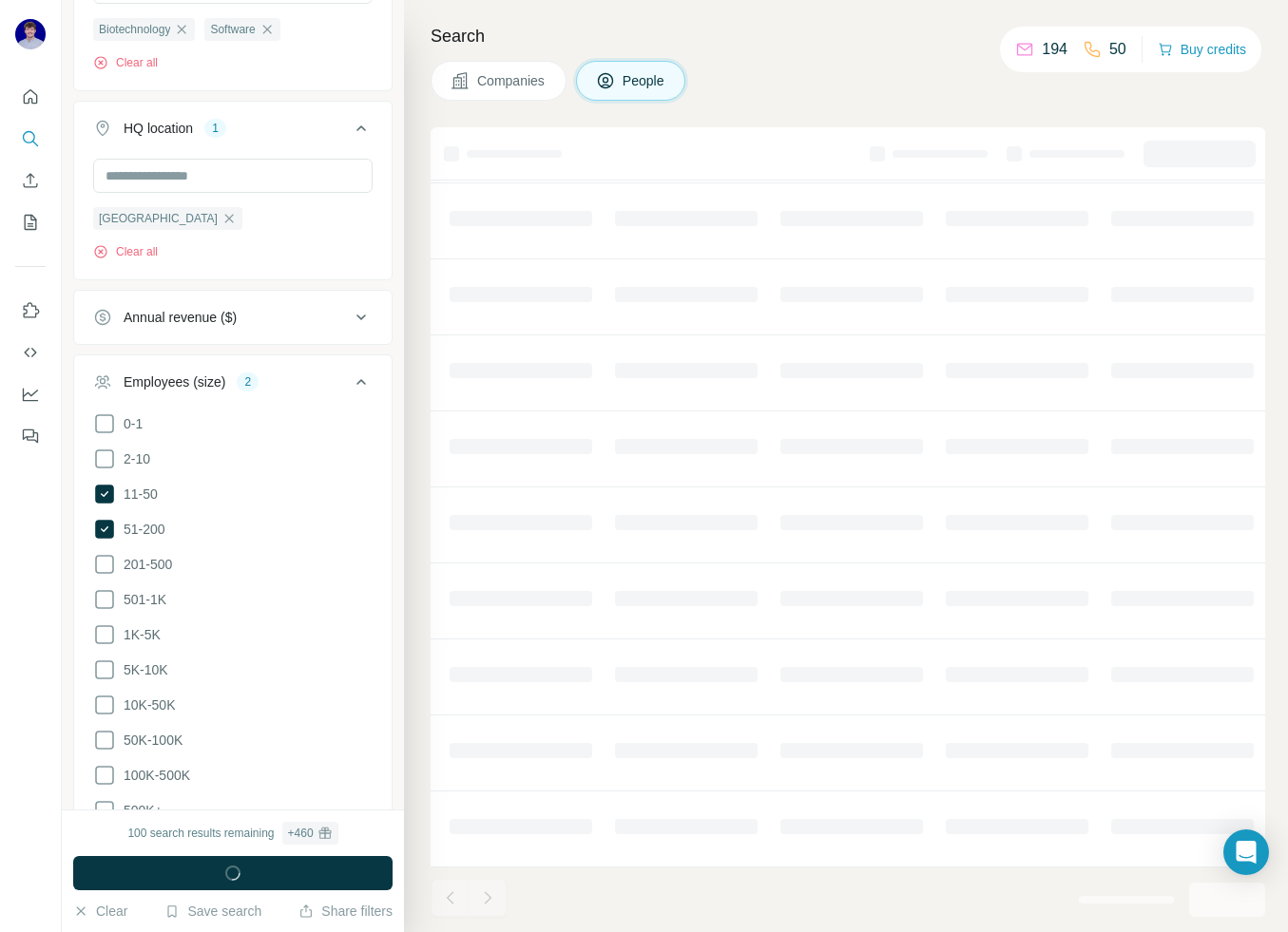
scroll to position [1196, 0]
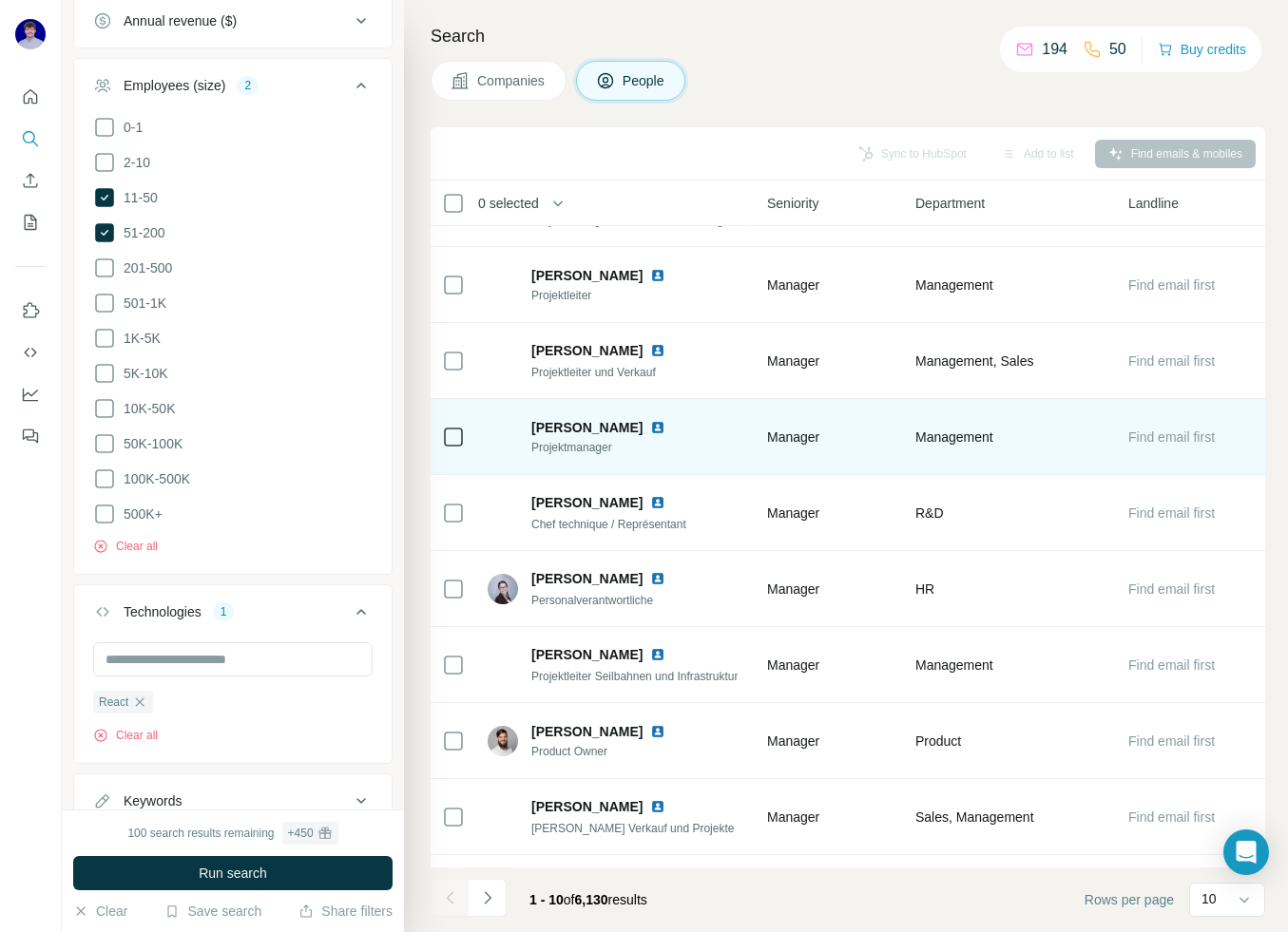
scroll to position [0, 811]
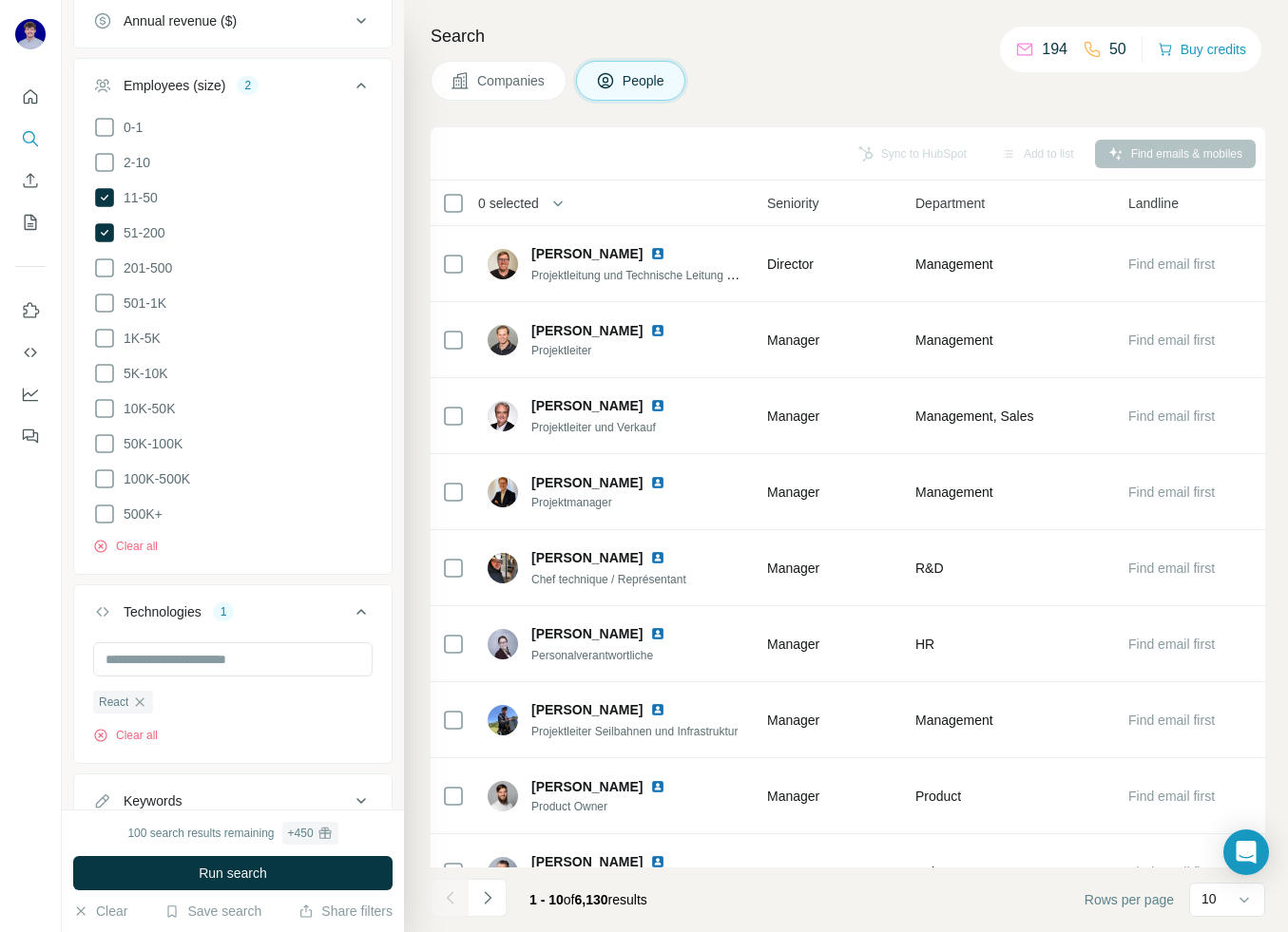
click at [532, 74] on span "Companies" at bounding box center [512, 81] width 70 height 19
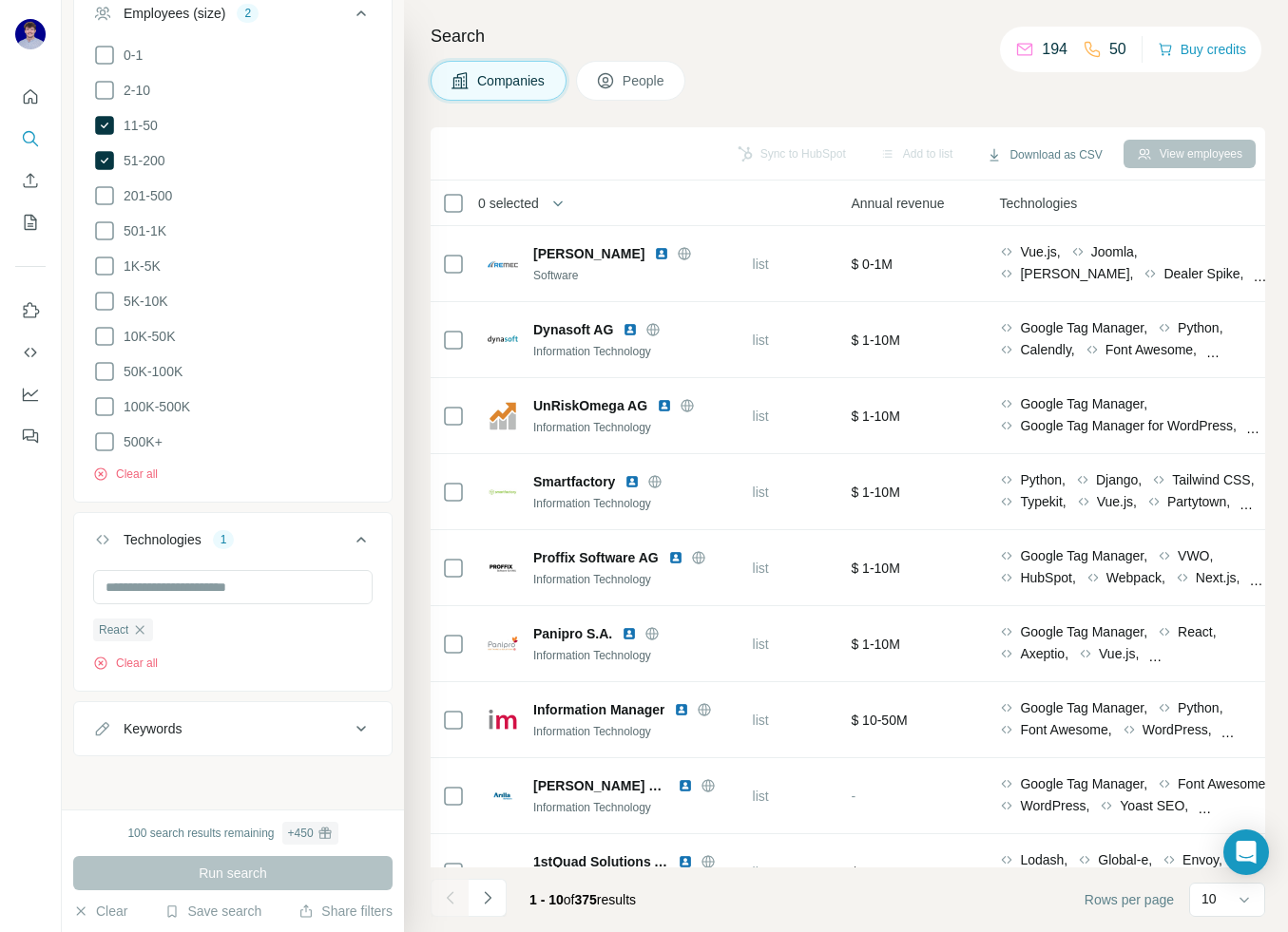
scroll to position [900, 0]
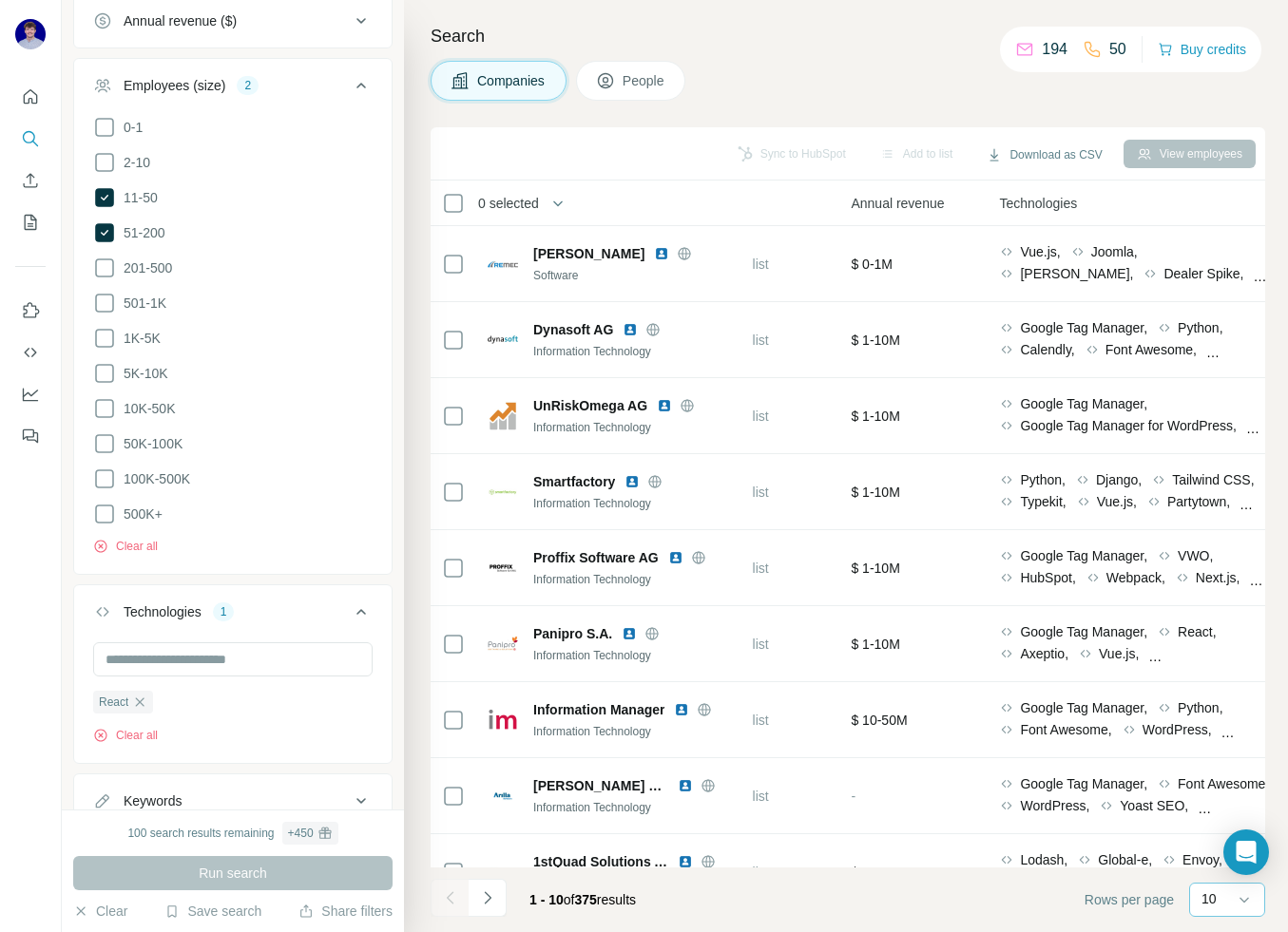
click at [1226, 905] on div "10" at bounding box center [1225, 899] width 47 height 19
click at [1220, 811] on div "20" at bounding box center [1227, 822] width 67 height 34
click at [466, 195] on div "0 selected" at bounding box center [501, 202] width 74 height 19
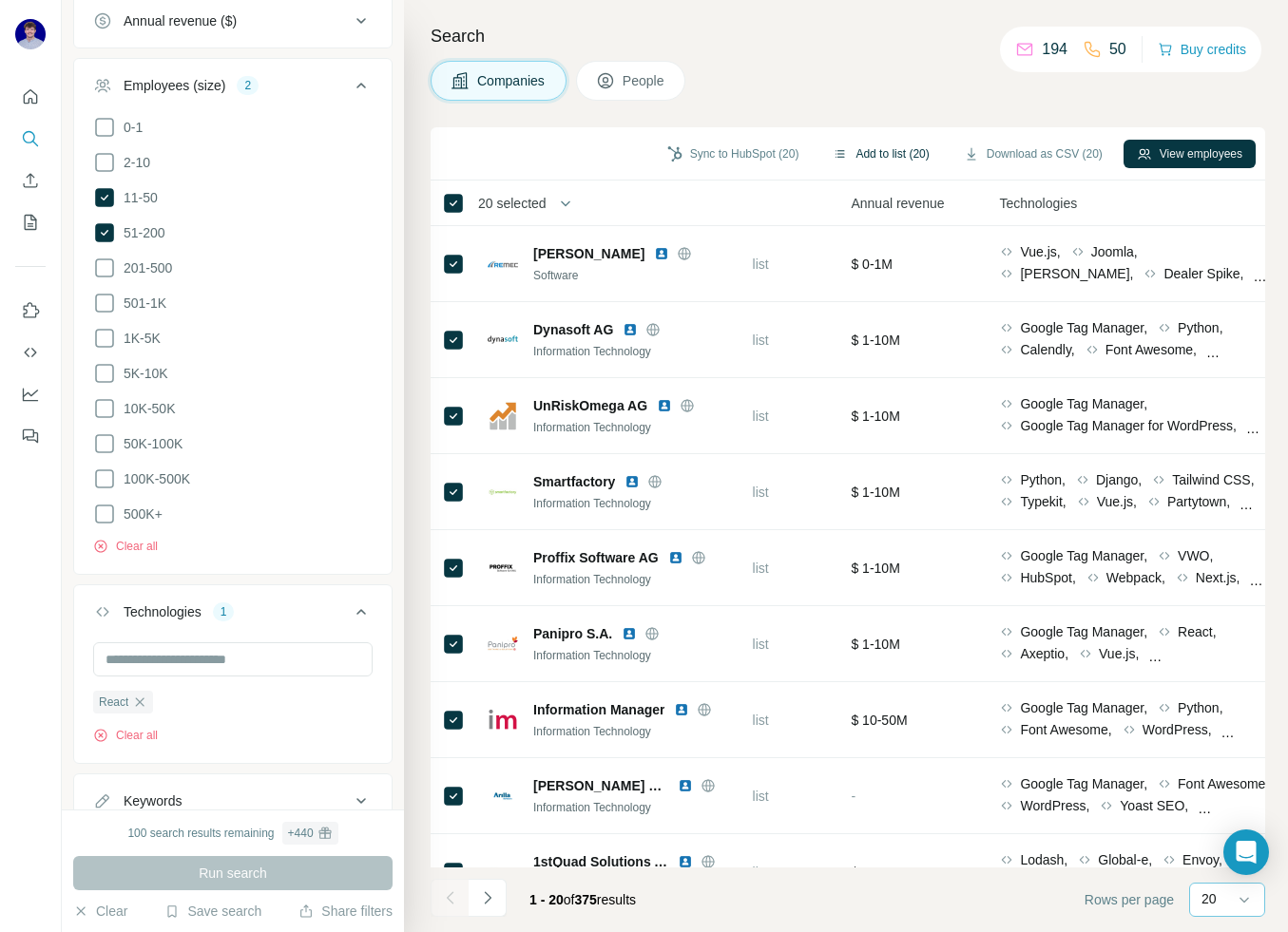
click at [868, 151] on button "Add to list (20)" at bounding box center [880, 153] width 123 height 28
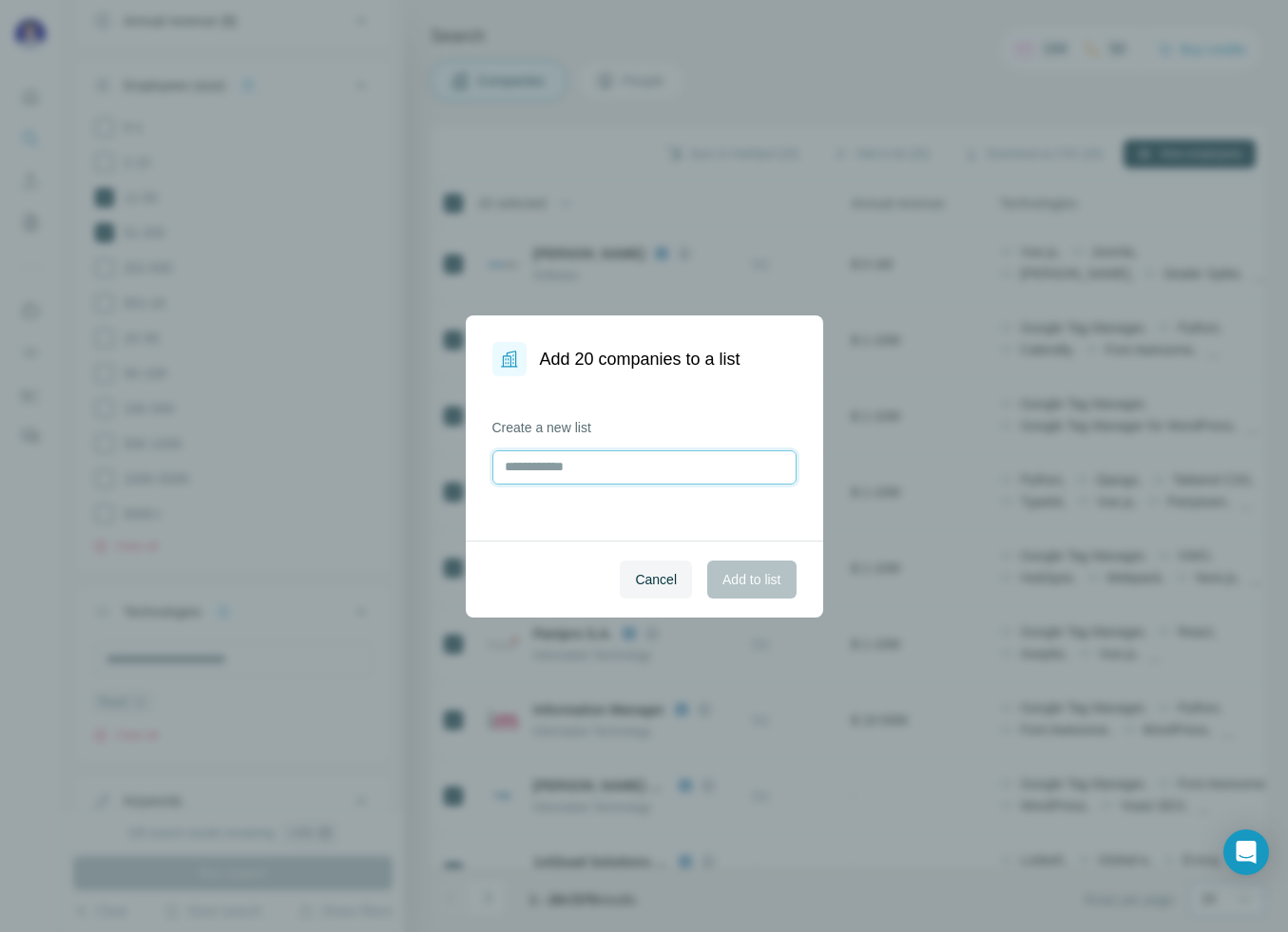
click at [616, 461] on input "text" at bounding box center [644, 467] width 305 height 34
type input "**********"
click at [715, 573] on button "Add to list" at bounding box center [752, 579] width 88 height 38
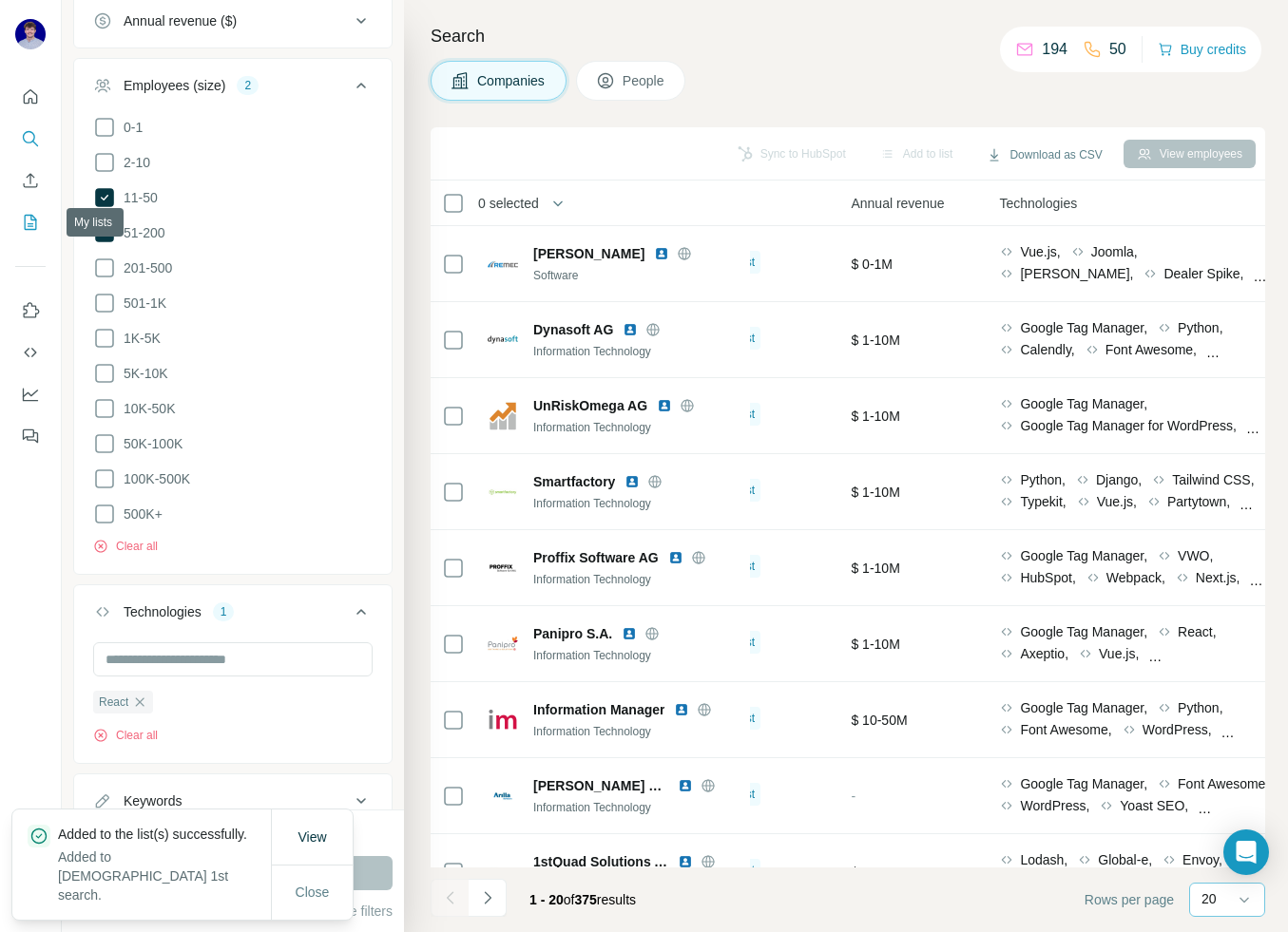
click at [29, 220] on icon "My lists" at bounding box center [29, 222] width 19 height 19
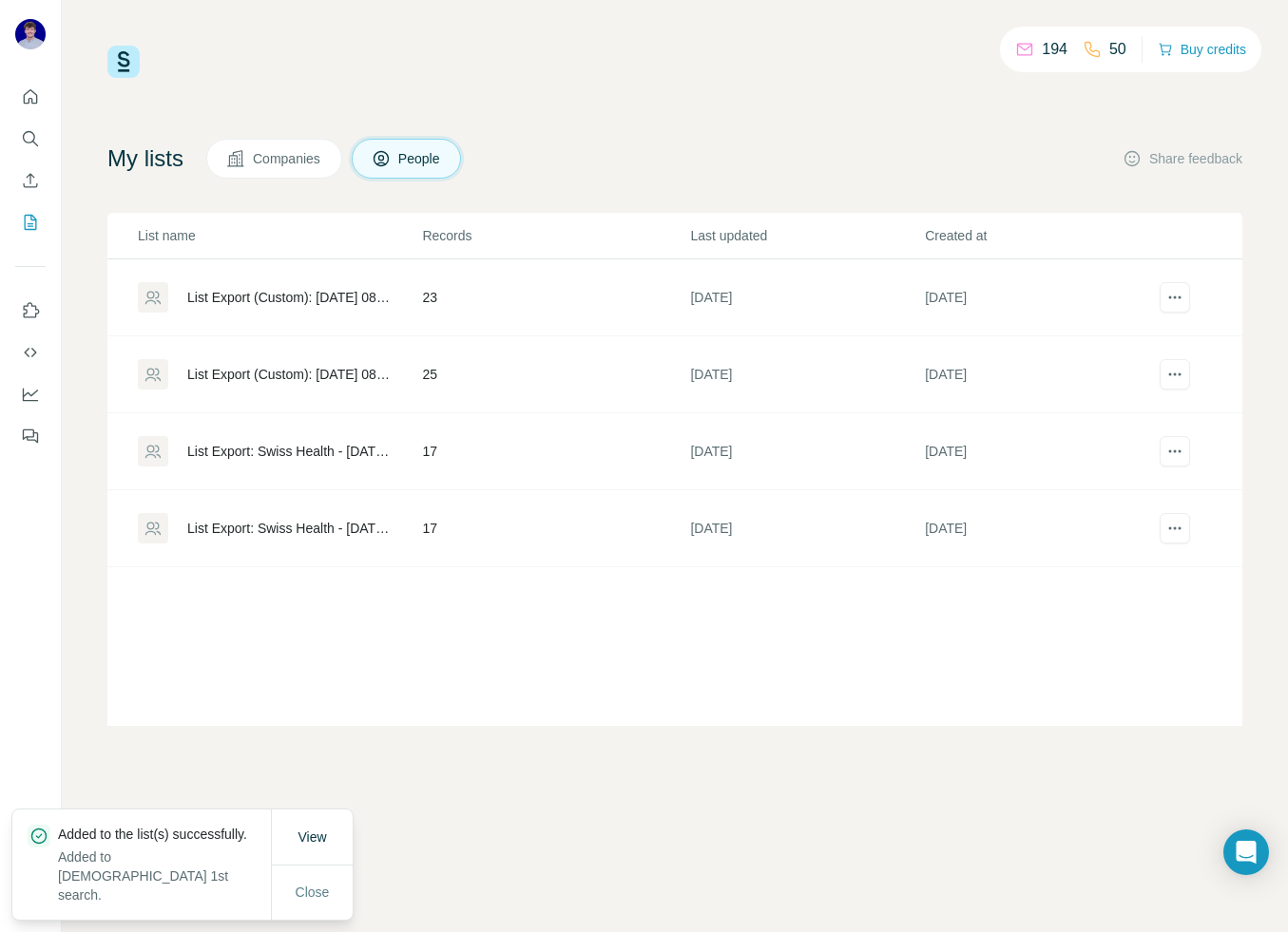
click at [296, 160] on span "Companies" at bounding box center [287, 158] width 70 height 19
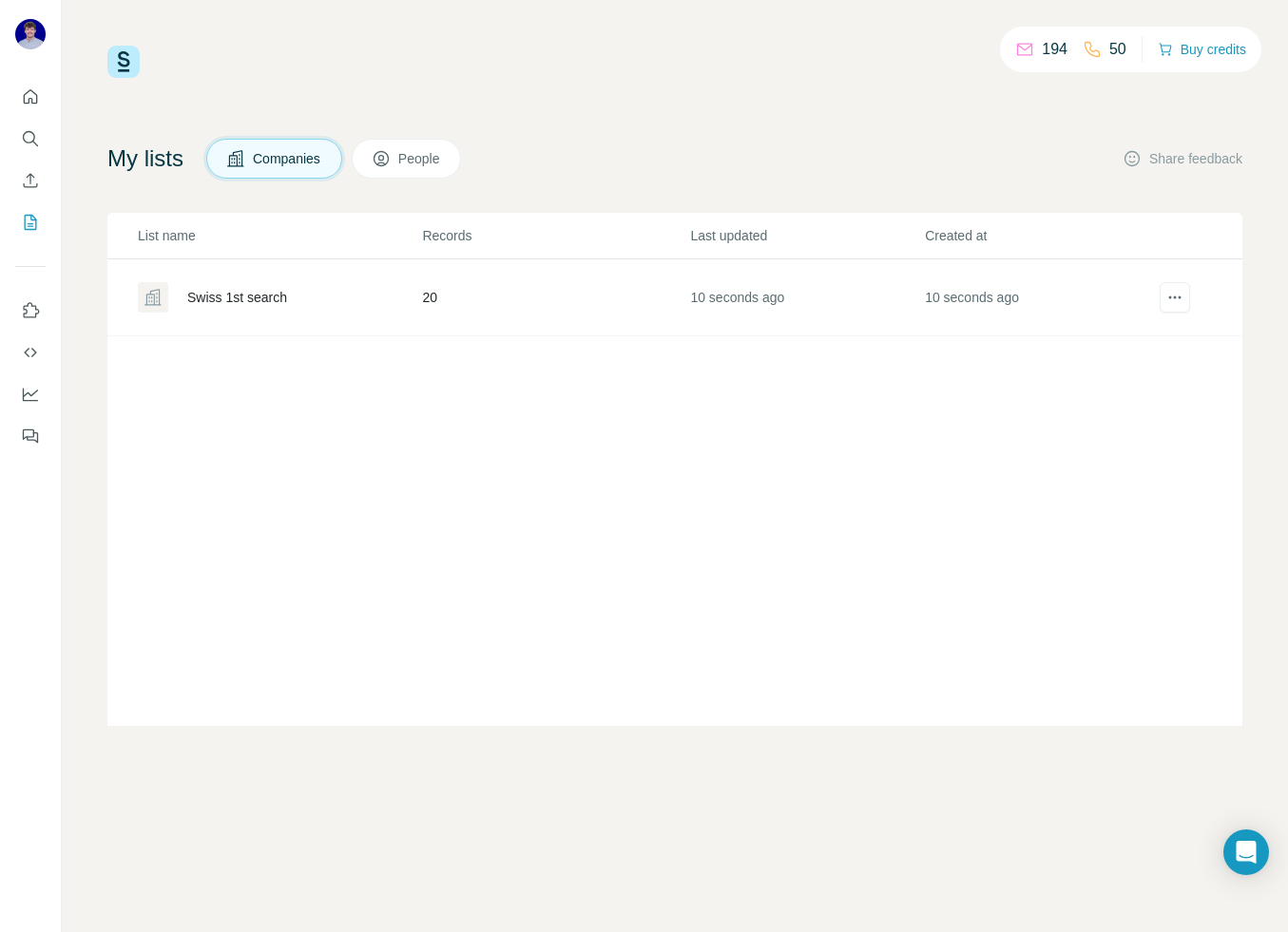
click at [293, 291] on div "Swiss 1st search" at bounding box center [278, 297] width 282 height 30
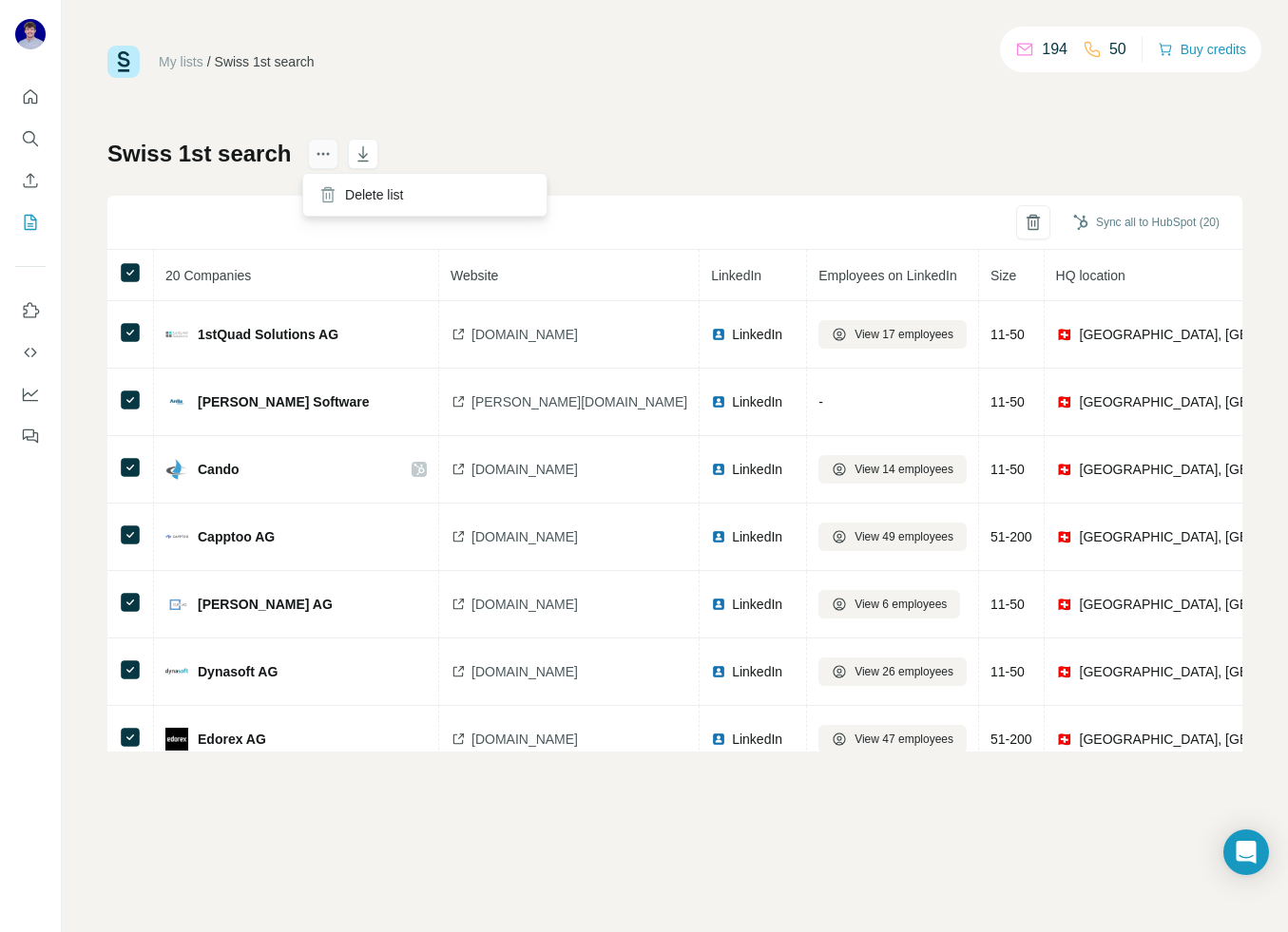
click at [308, 152] on button "actions" at bounding box center [322, 153] width 30 height 30
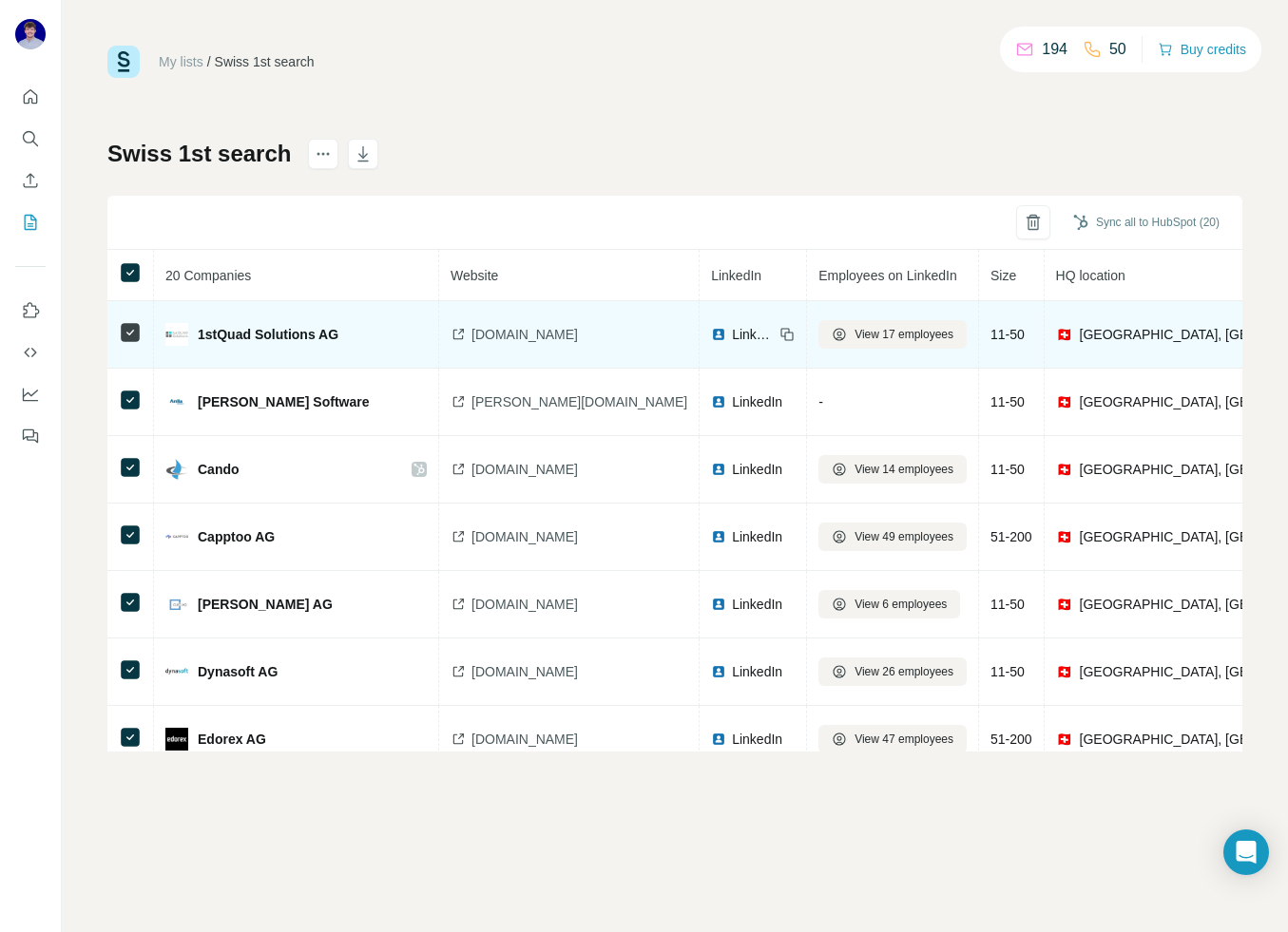
click at [732, 338] on span "LinkedIn" at bounding box center [753, 334] width 42 height 19
